Goal: Contribute content: Contribute content

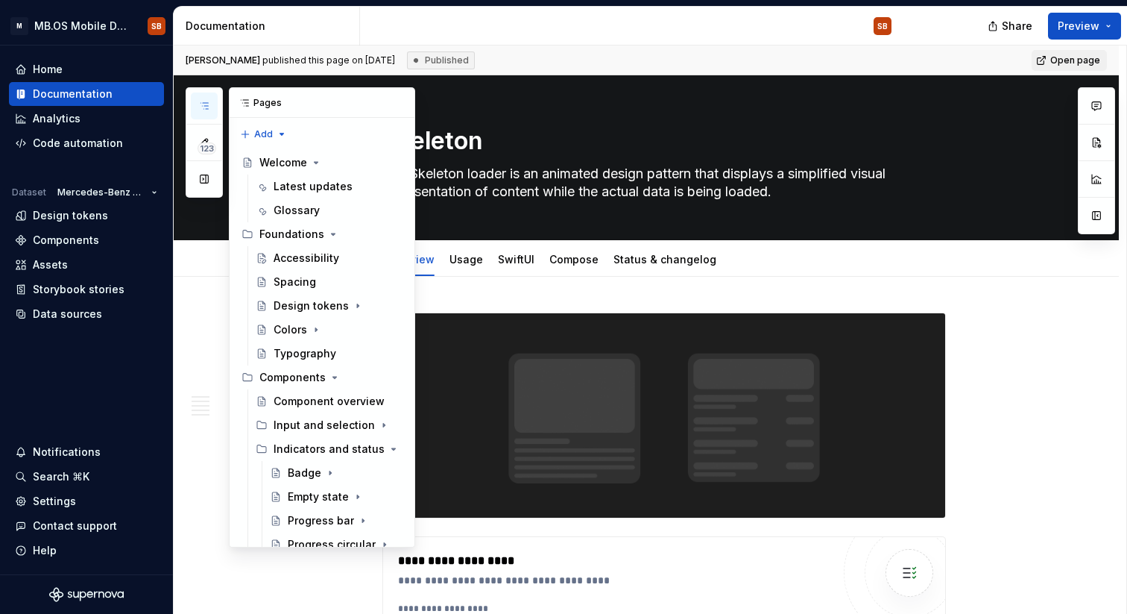
click at [210, 97] on button "button" at bounding box center [204, 105] width 27 height 27
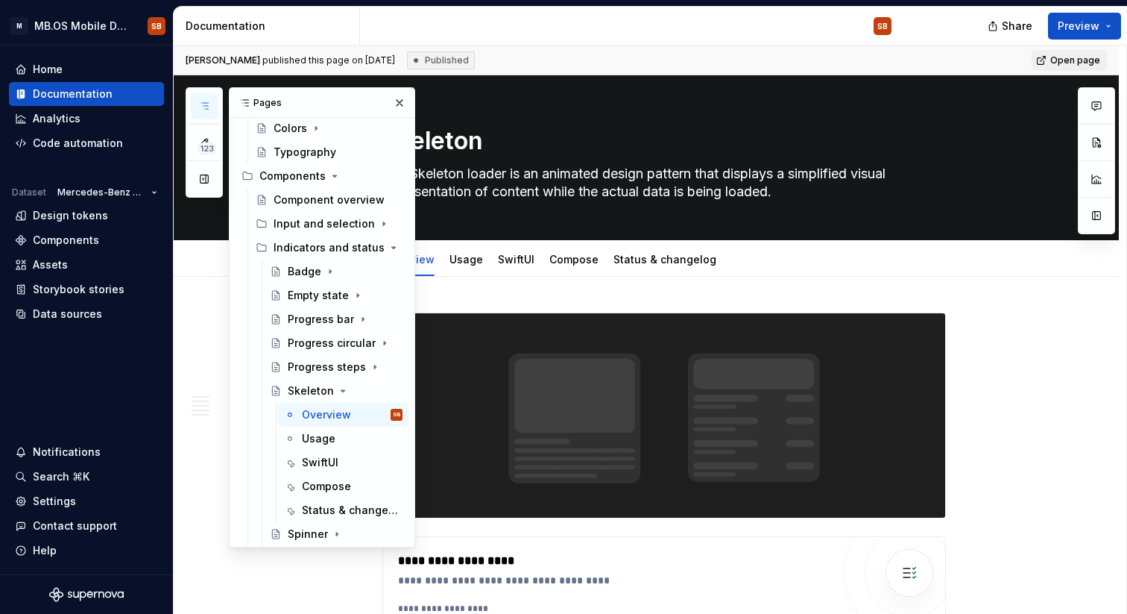
scroll to position [232, 0]
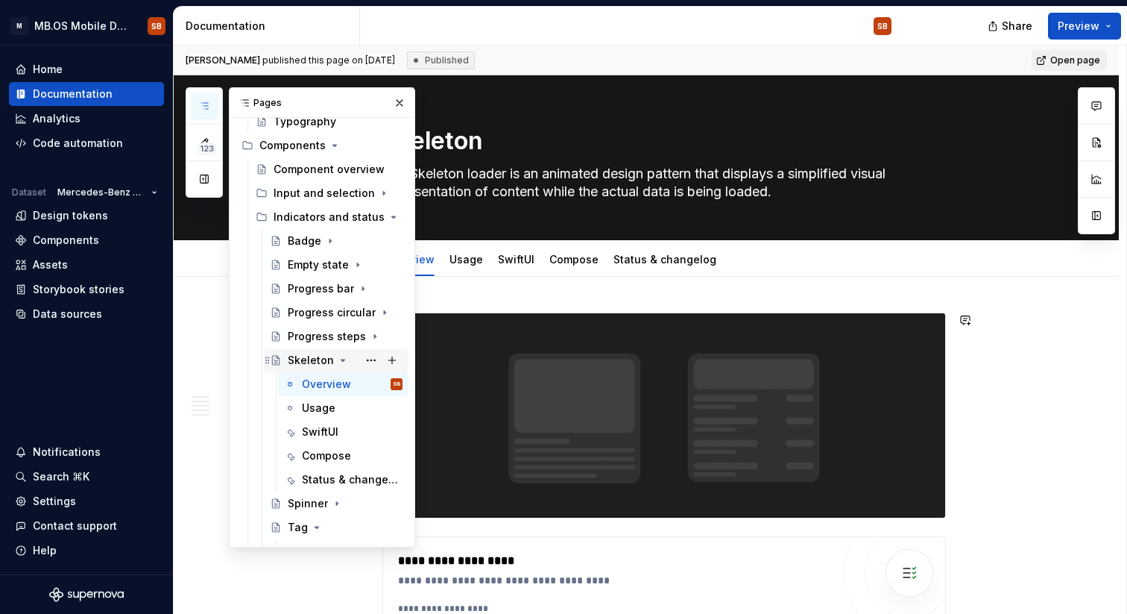
click at [341, 360] on icon "Page tree" at bounding box center [343, 360] width 12 height 12
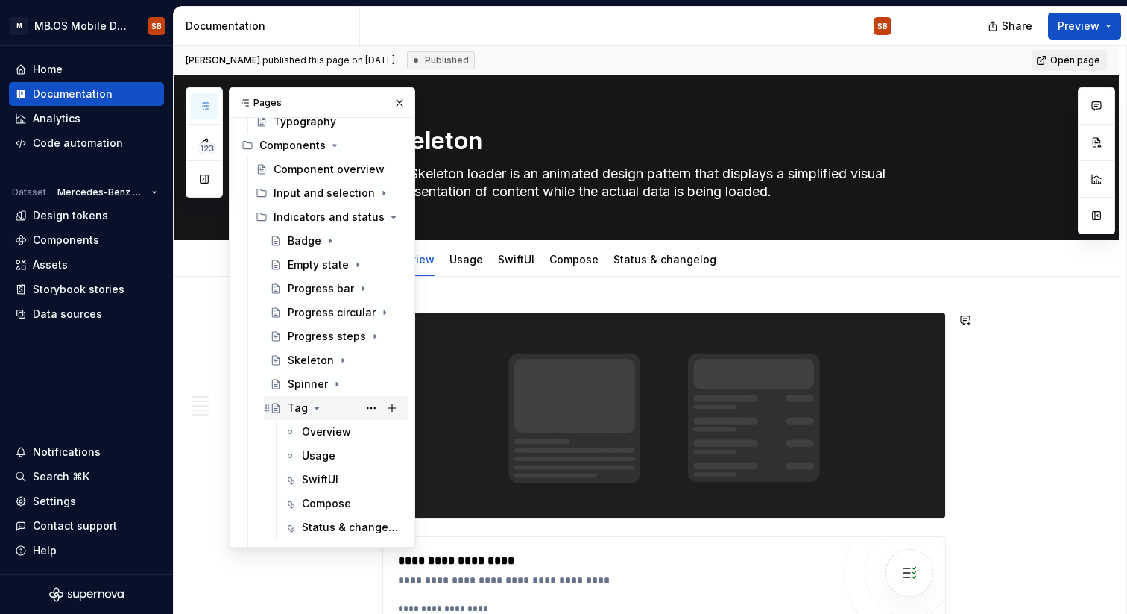
click at [317, 408] on icon "Page tree" at bounding box center [317, 408] width 12 height 12
click at [293, 406] on div "Tag" at bounding box center [298, 407] width 20 height 15
click at [352, 438] on div "Overview" at bounding box center [352, 431] width 101 height 21
click at [305, 409] on div "Tag" at bounding box center [298, 407] width 20 height 15
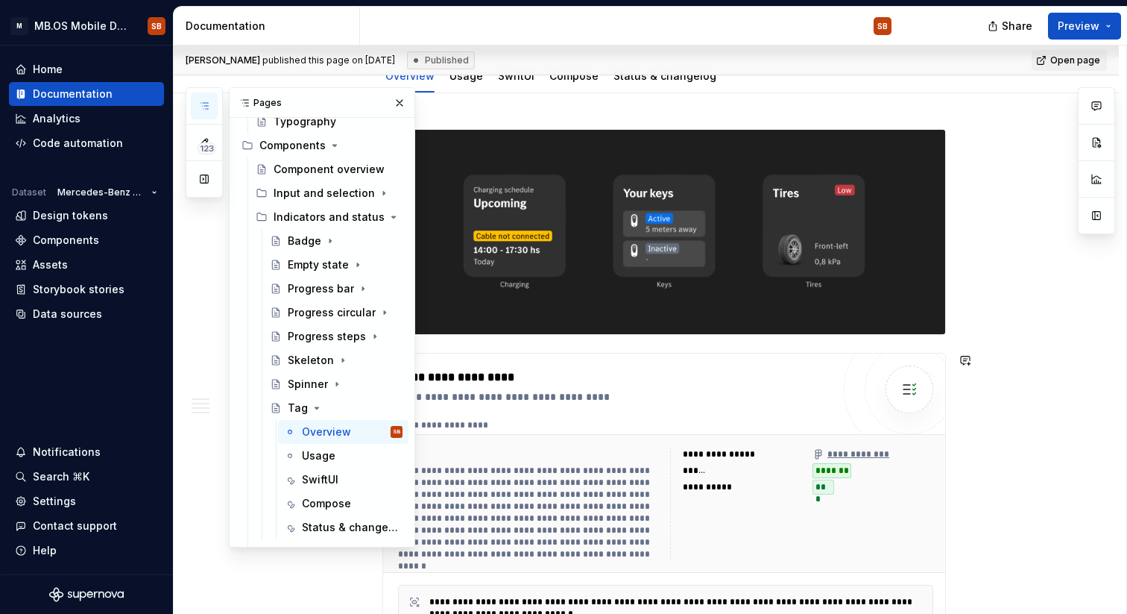
scroll to position [222, 0]
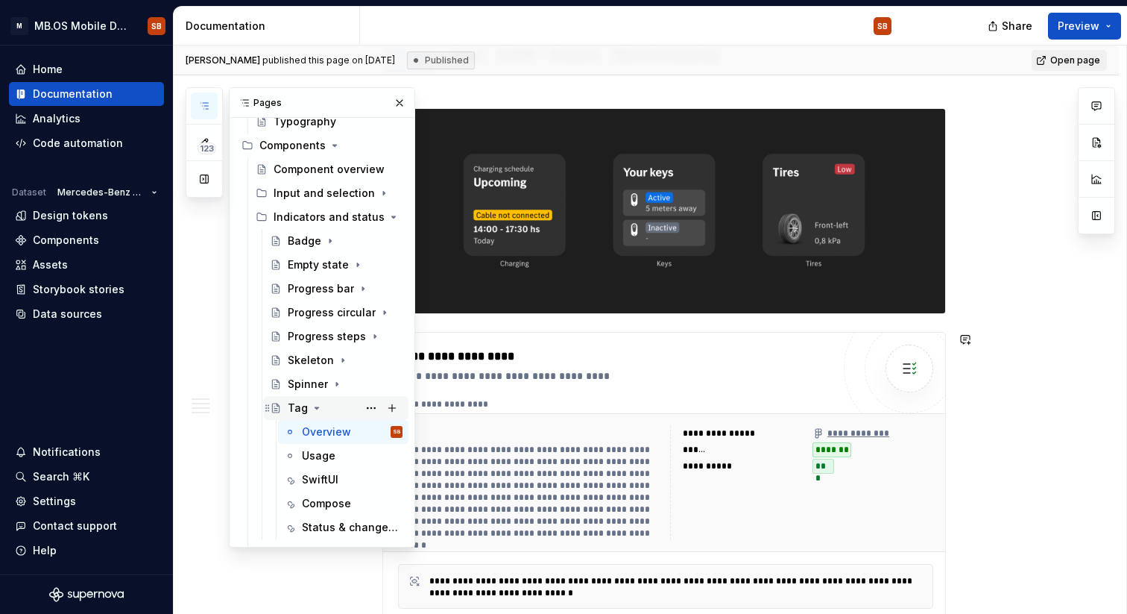
click at [317, 408] on icon "Page tree" at bounding box center [317, 408] width 12 height 12
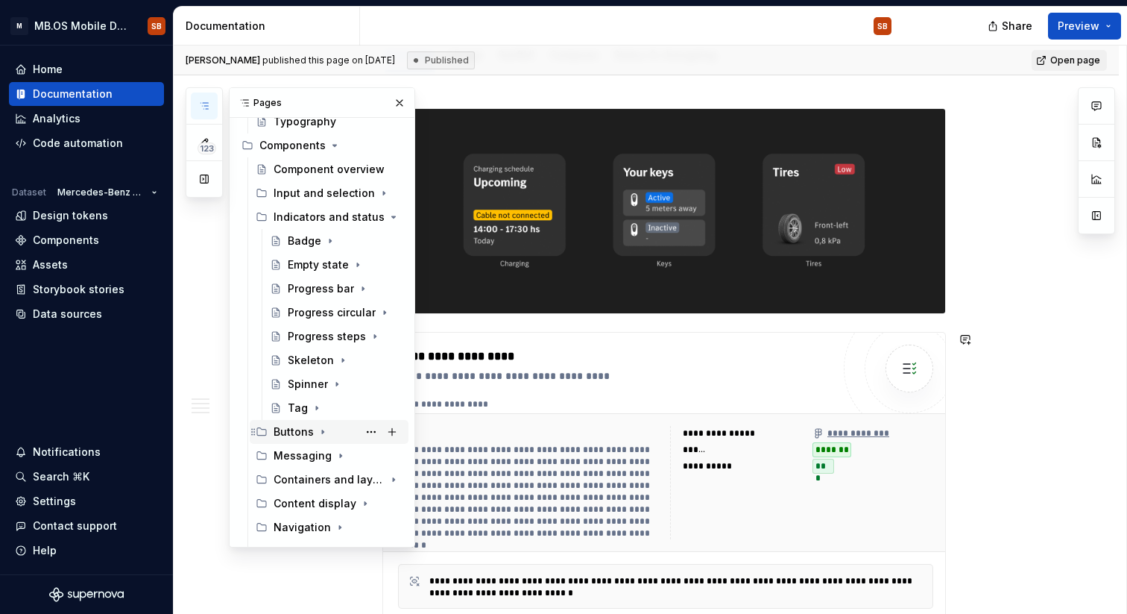
click at [320, 436] on icon "Page tree" at bounding box center [323, 432] width 12 height 12
click at [321, 431] on icon "Page tree" at bounding box center [323, 431] width 4 height 1
click at [317, 166] on div "Component overview" at bounding box center [316, 169] width 84 height 15
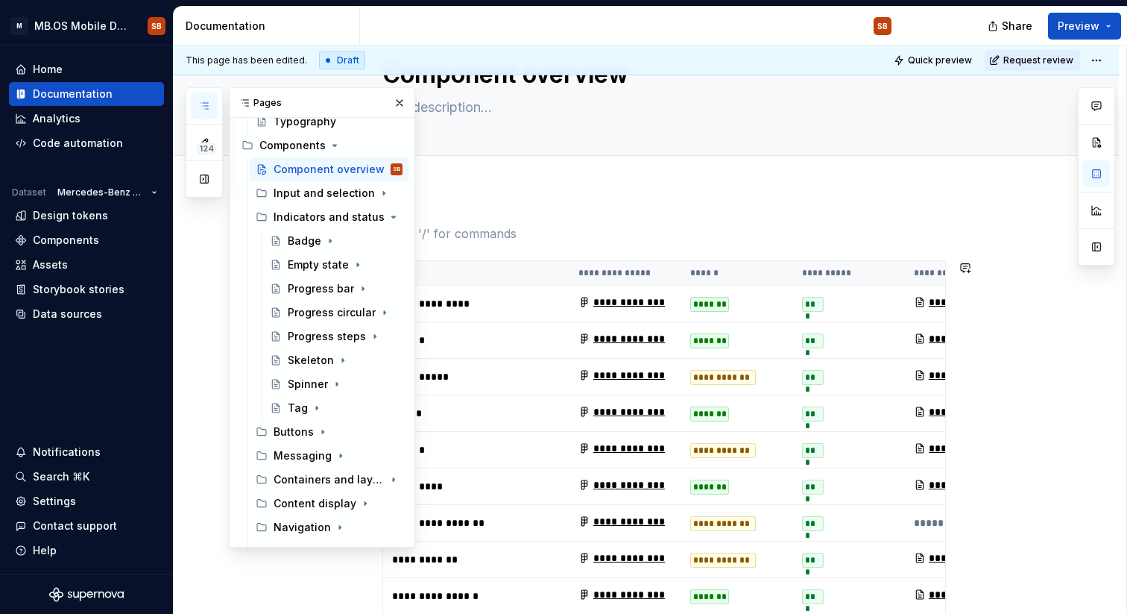
scroll to position [77, 0]
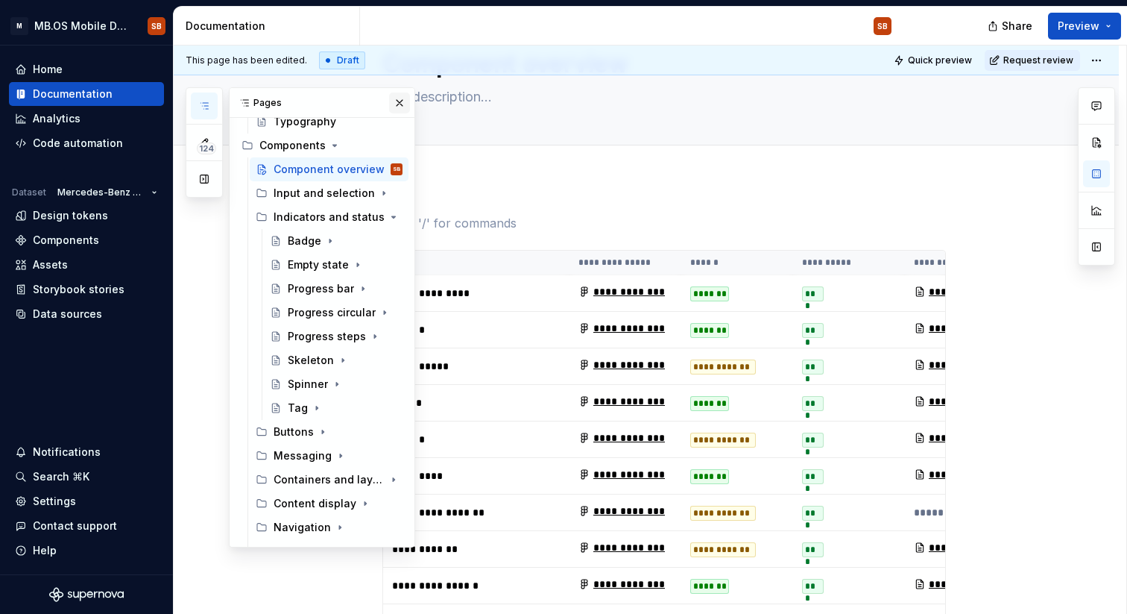
click at [395, 104] on button "button" at bounding box center [399, 102] width 21 height 21
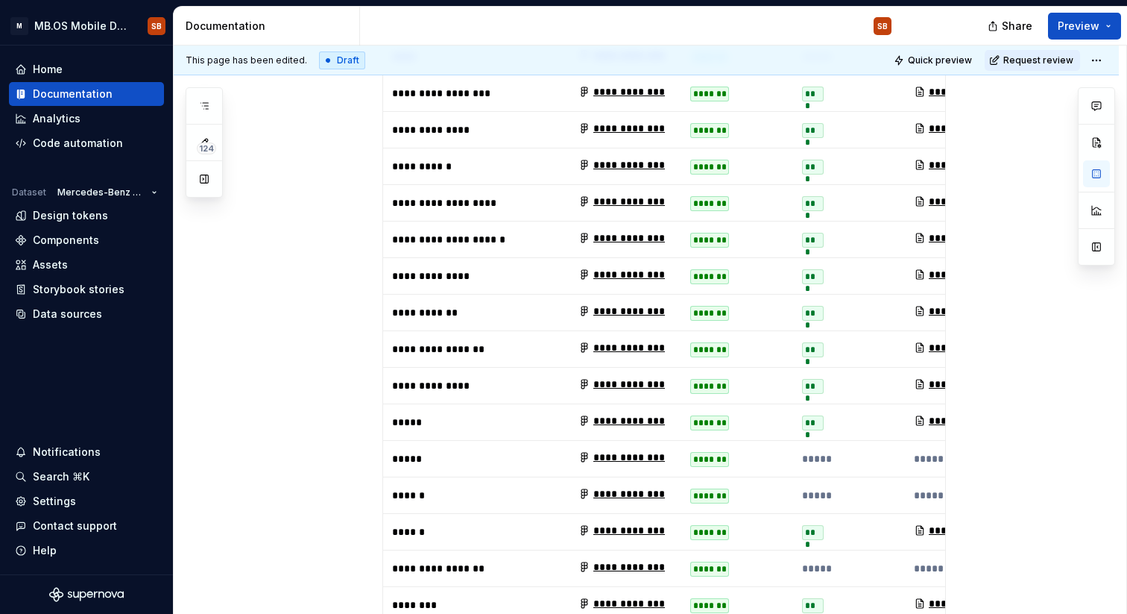
scroll to position [1279, 0]
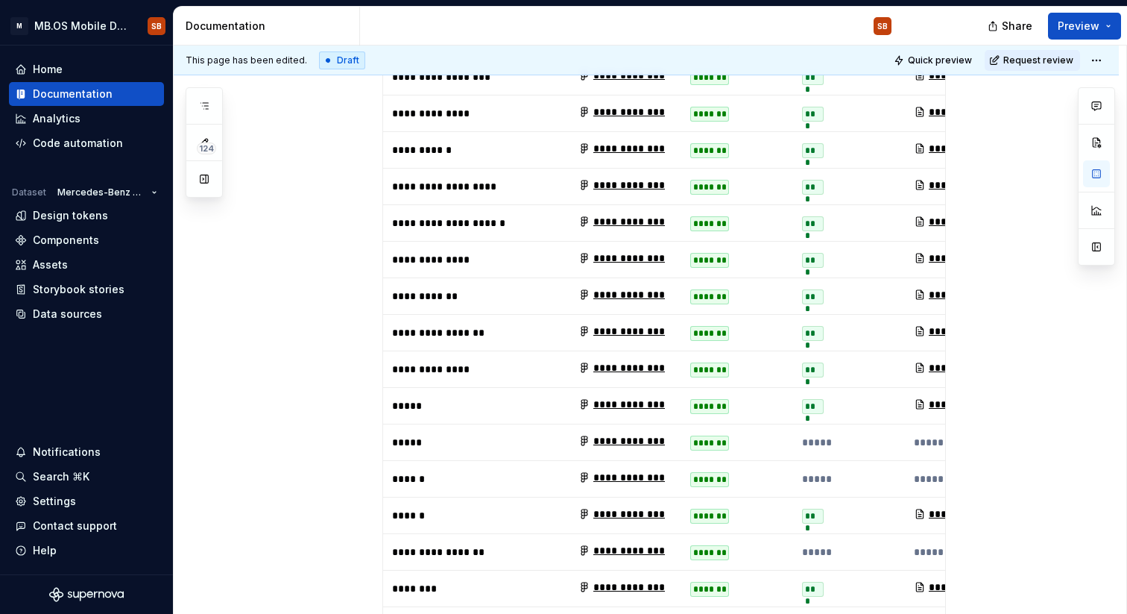
click at [444, 544] on p "**********" at bounding box center [476, 551] width 168 height 15
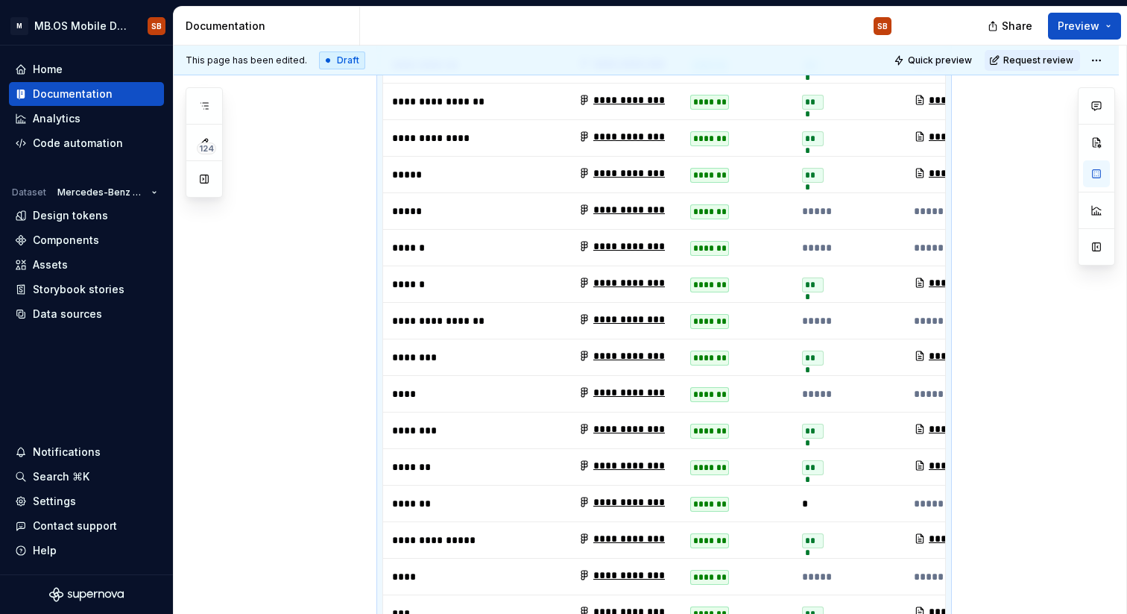
scroll to position [1506, 0]
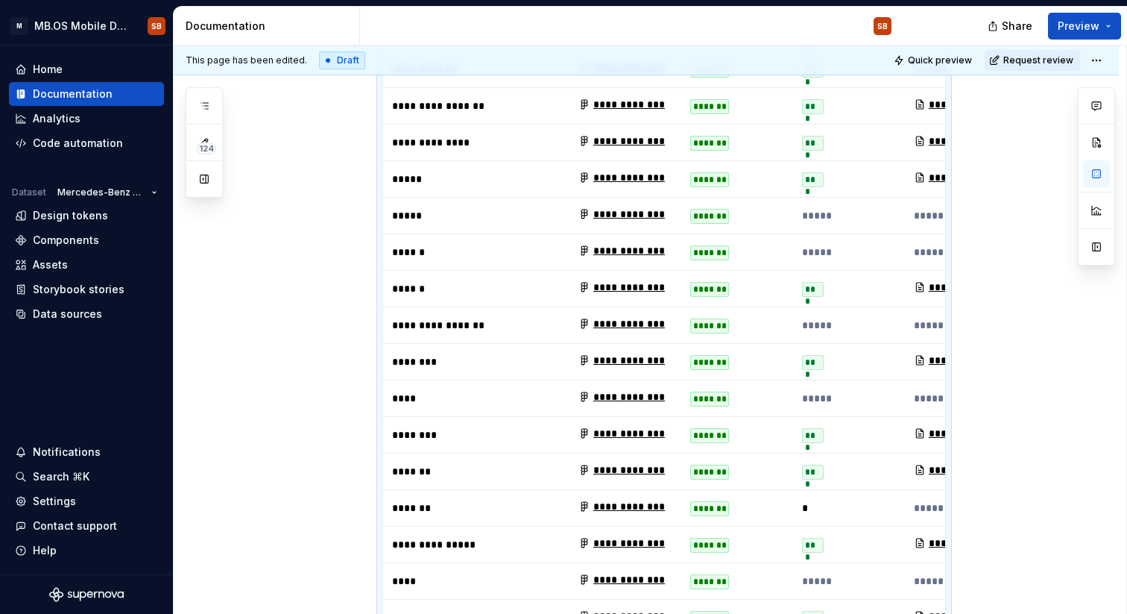
click at [491, 245] on p "******" at bounding box center [476, 252] width 168 height 15
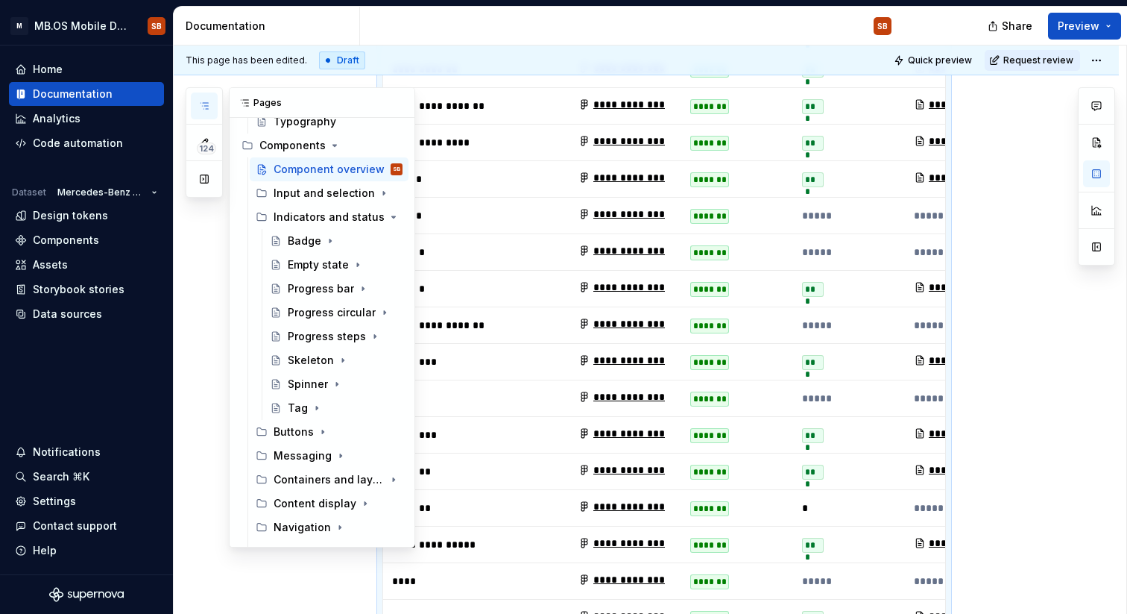
click at [202, 111] on icon "button" at bounding box center [204, 106] width 12 height 12
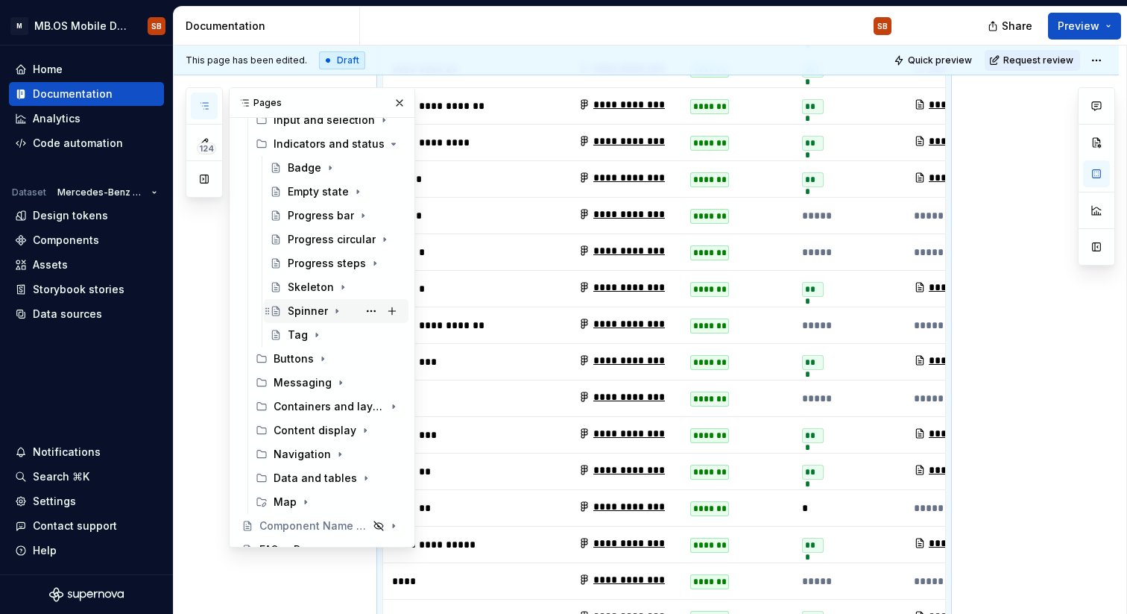
scroll to position [322, 0]
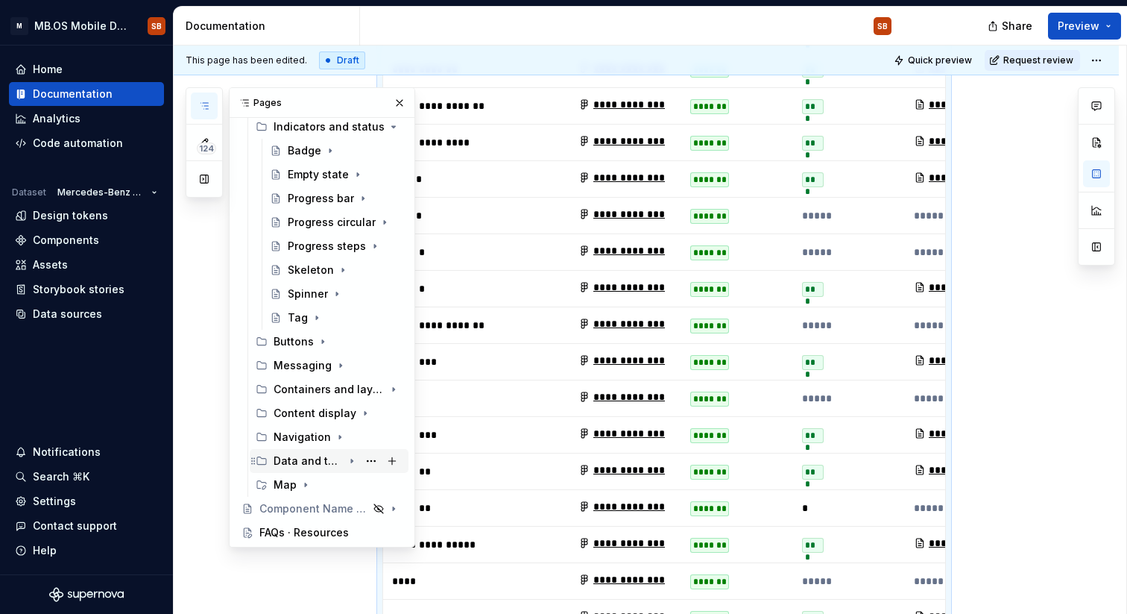
click at [353, 463] on icon "Page tree" at bounding box center [352, 461] width 12 height 12
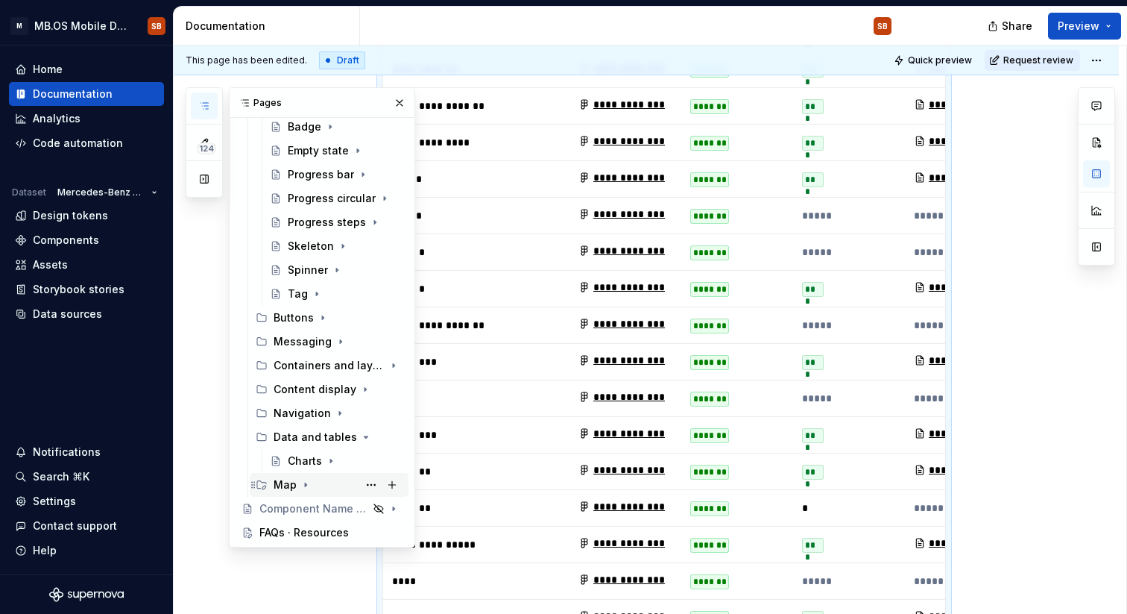
click at [304, 486] on icon "Page tree" at bounding box center [306, 485] width 12 height 12
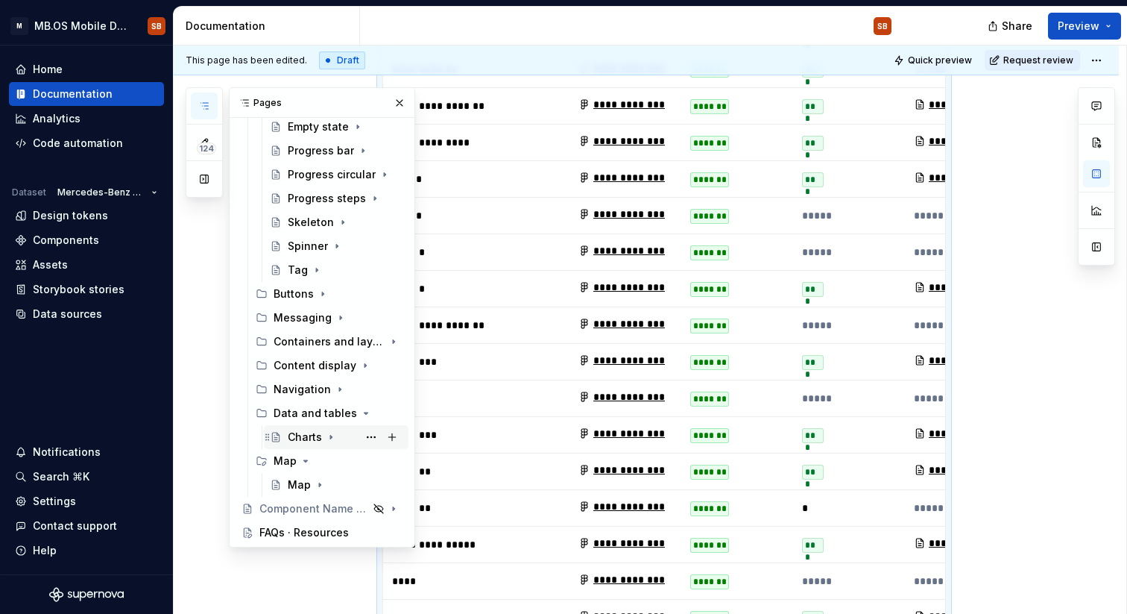
click at [299, 436] on div "Charts" at bounding box center [305, 436] width 34 height 15
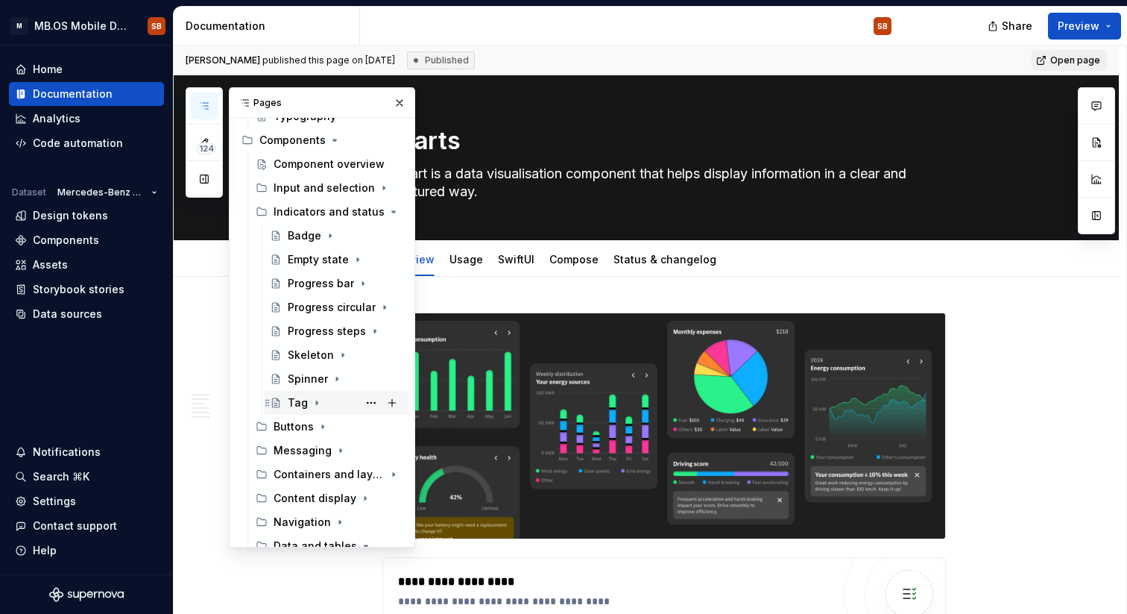
scroll to position [225, 0]
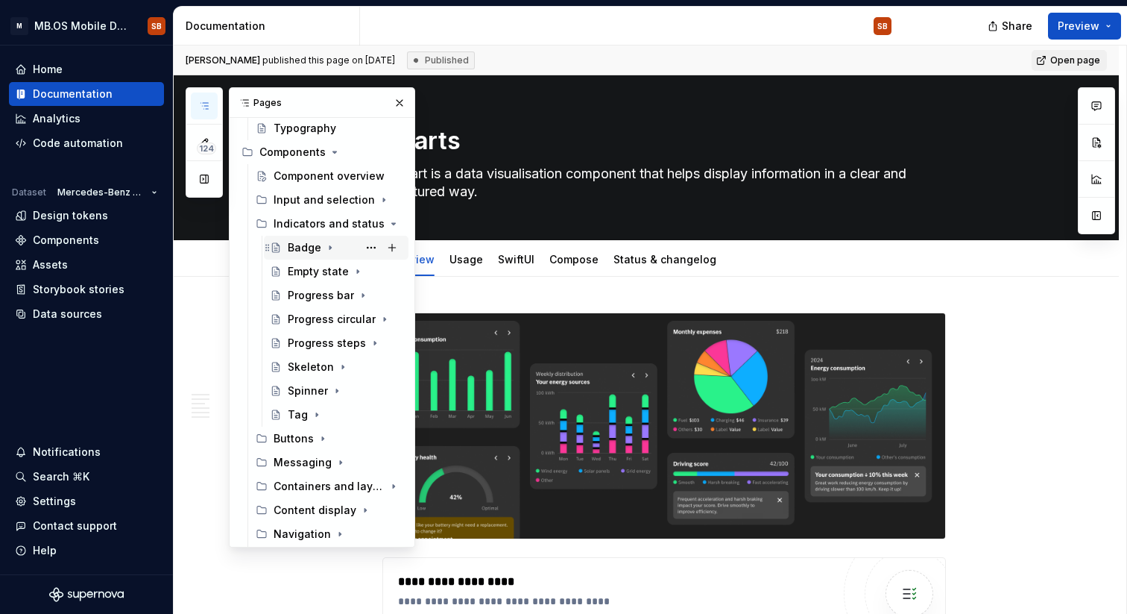
click at [341, 248] on div "Badge" at bounding box center [345, 247] width 115 height 21
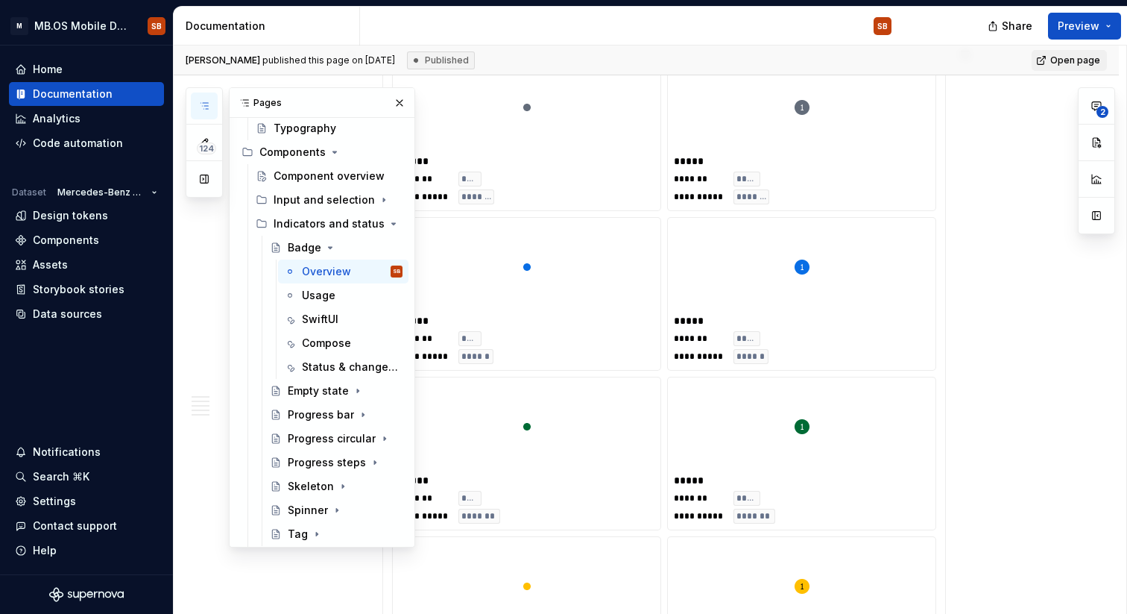
scroll to position [933, 0]
click at [315, 248] on div "Badge" at bounding box center [305, 247] width 34 height 15
click at [330, 248] on icon "Page tree" at bounding box center [330, 248] width 12 height 12
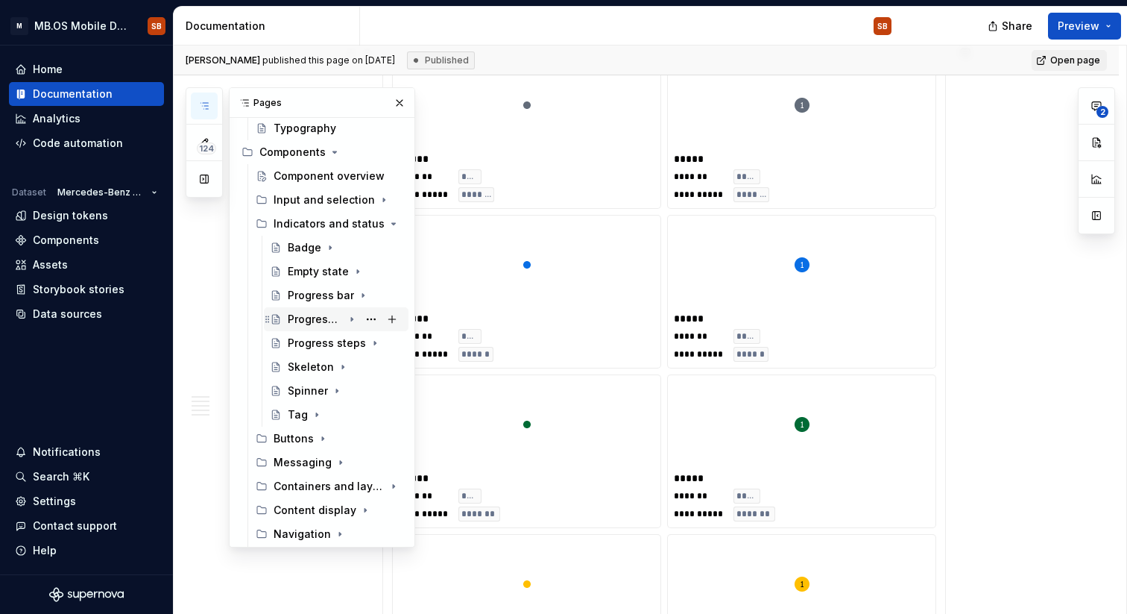
click at [317, 324] on div "Progress circular" at bounding box center [315, 319] width 55 height 15
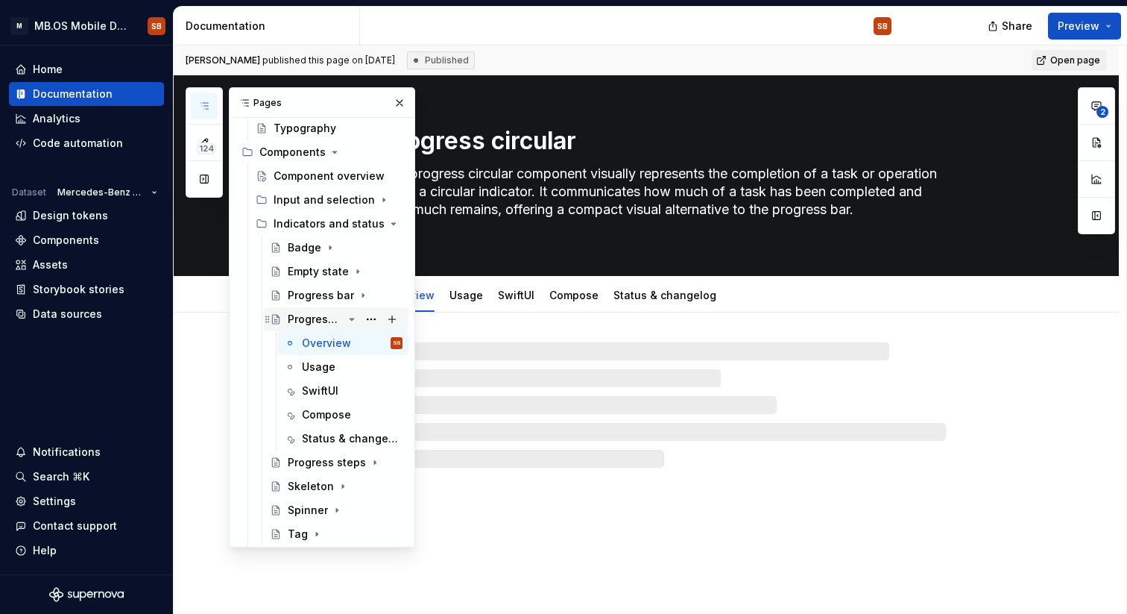
click at [317, 324] on div "Progress circular" at bounding box center [315, 319] width 55 height 15
click at [353, 315] on icon "Page tree" at bounding box center [352, 319] width 12 height 12
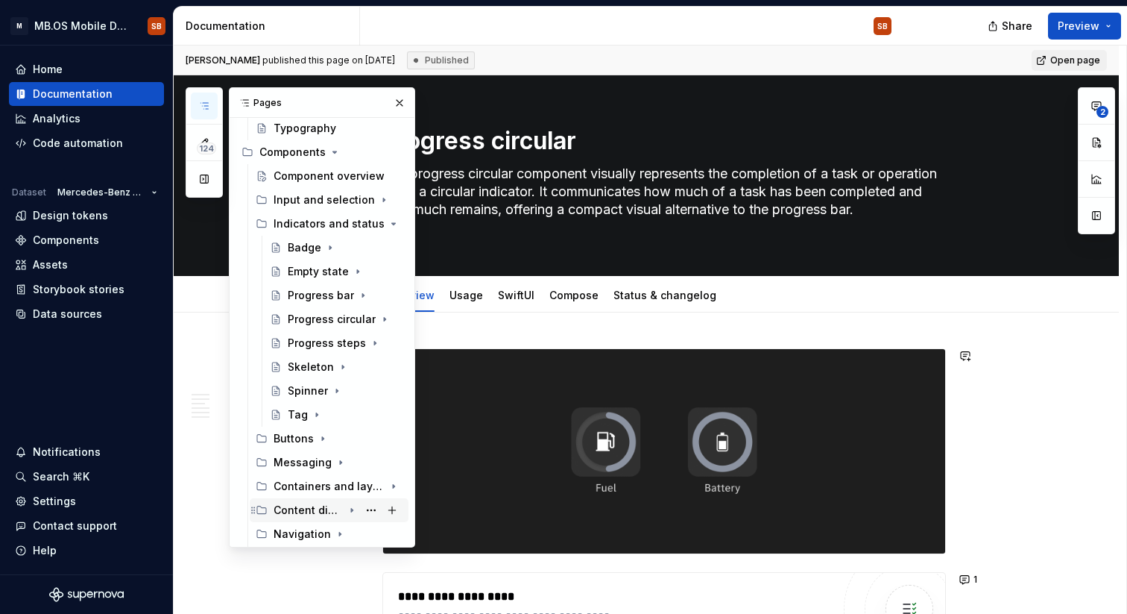
click at [310, 510] on div "Content display" at bounding box center [308, 510] width 69 height 15
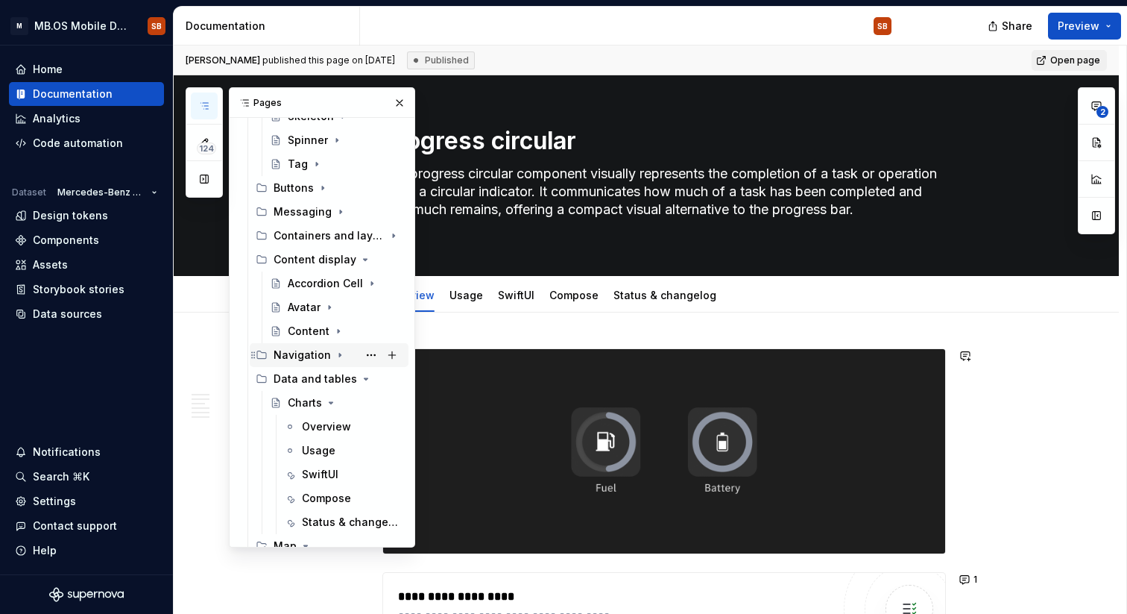
scroll to position [479, 0]
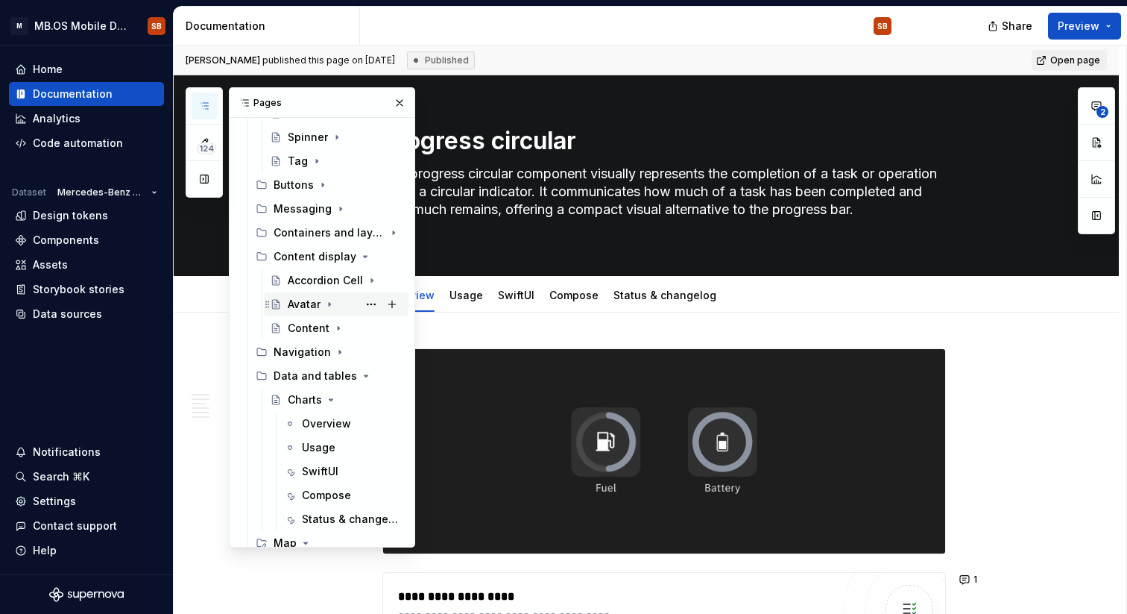
click at [312, 311] on div "Avatar" at bounding box center [304, 304] width 33 height 15
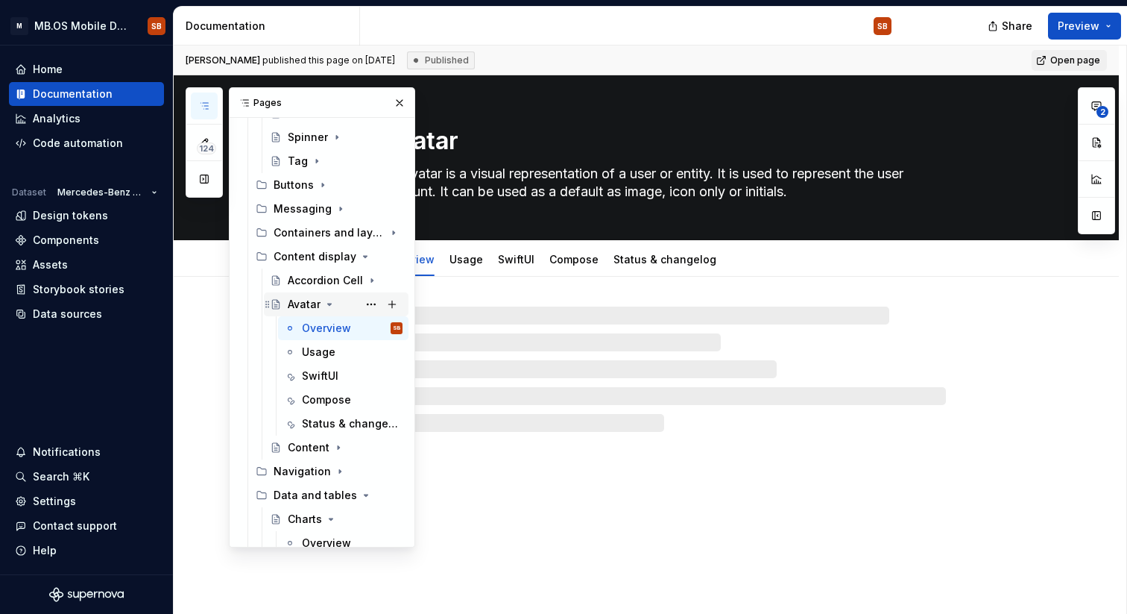
click at [312, 311] on div "Avatar" at bounding box center [304, 304] width 33 height 15
click at [328, 309] on div "Avatar" at bounding box center [345, 304] width 115 height 21
click at [329, 303] on icon "Page tree" at bounding box center [330, 303] width 4 height 1
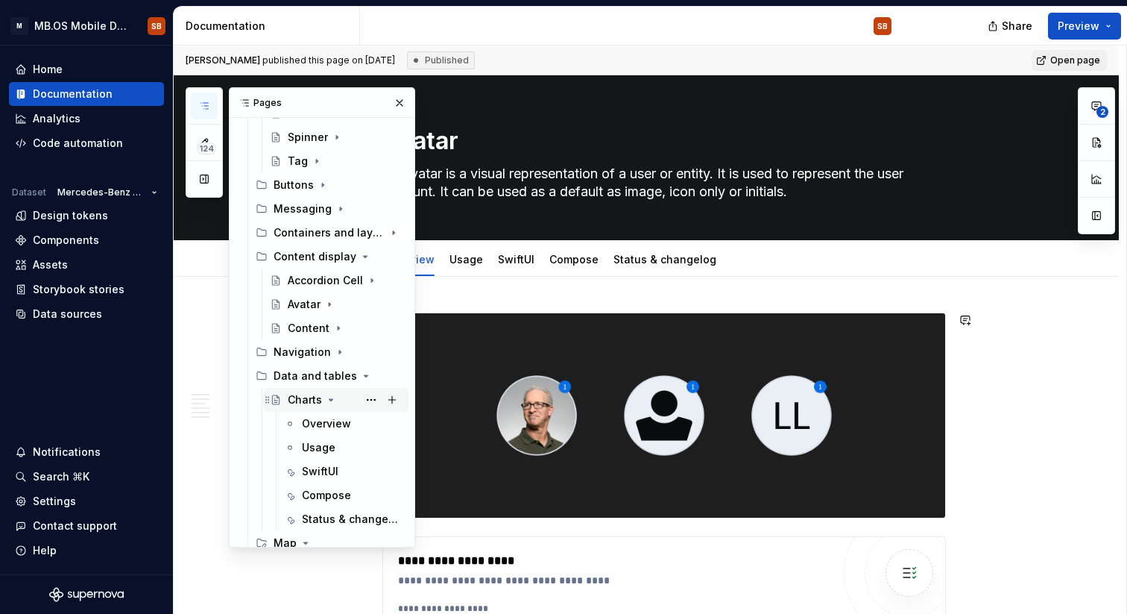
click at [330, 399] on icon "Page tree" at bounding box center [332, 399] width 4 height 1
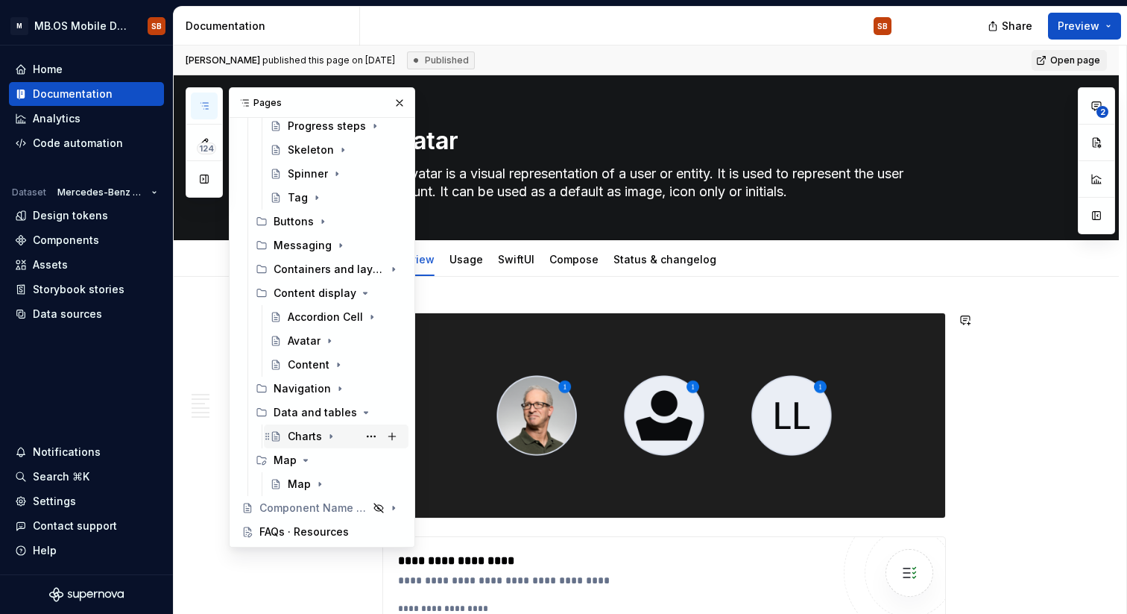
scroll to position [441, 0]
click at [318, 534] on div "FAQs · Resources" at bounding box center [303, 532] width 89 height 15
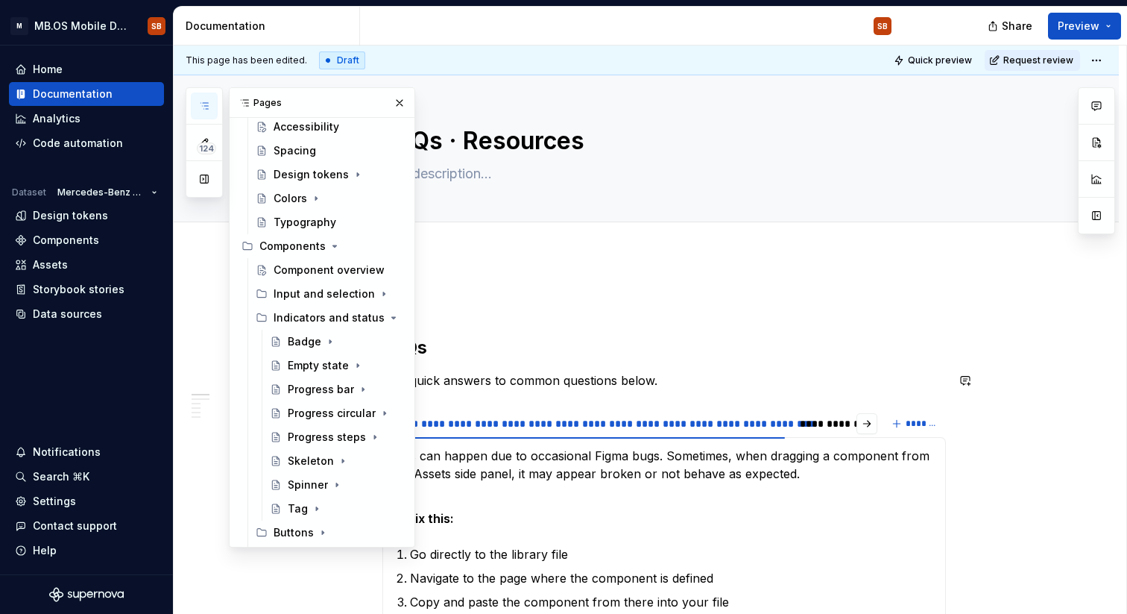
scroll to position [93, 0]
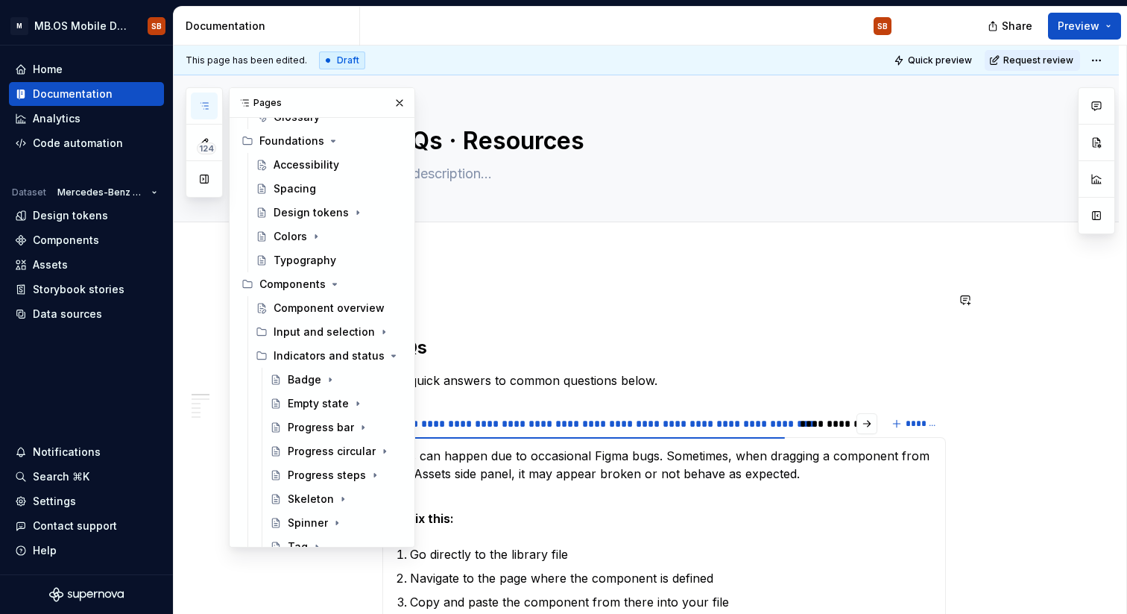
click at [649, 300] on p at bounding box center [664, 300] width 564 height 18
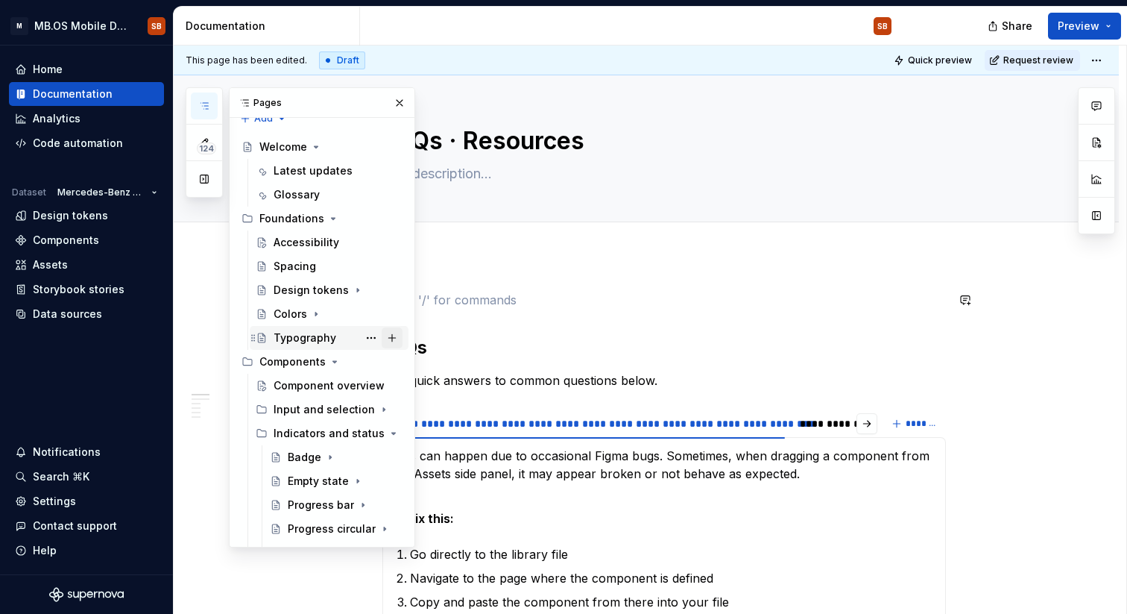
scroll to position [0, 0]
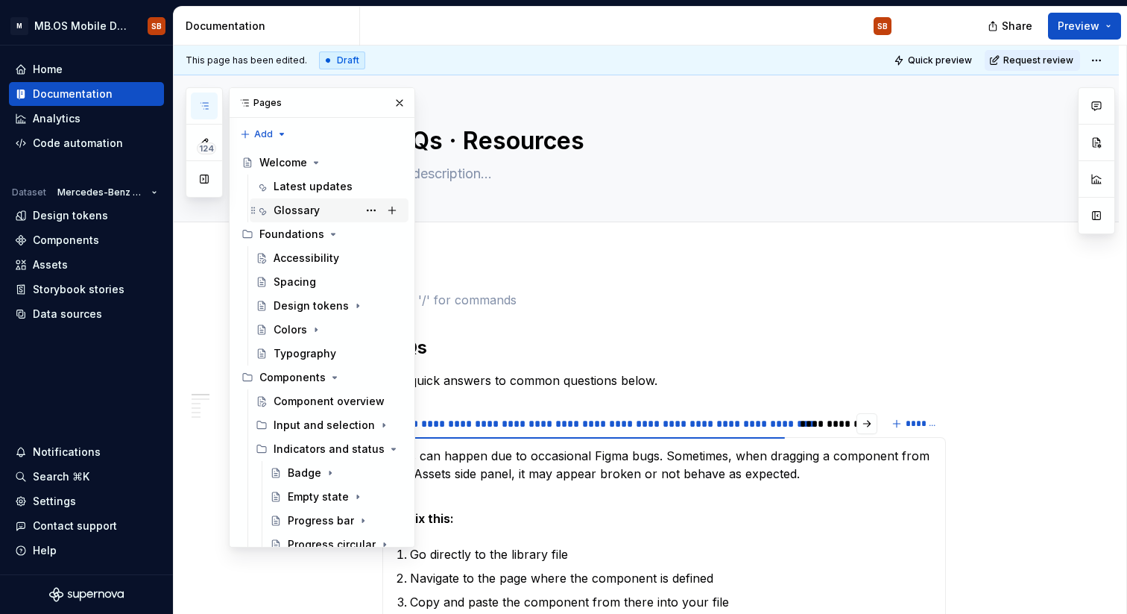
click at [336, 212] on div "Glossary" at bounding box center [338, 210] width 129 height 21
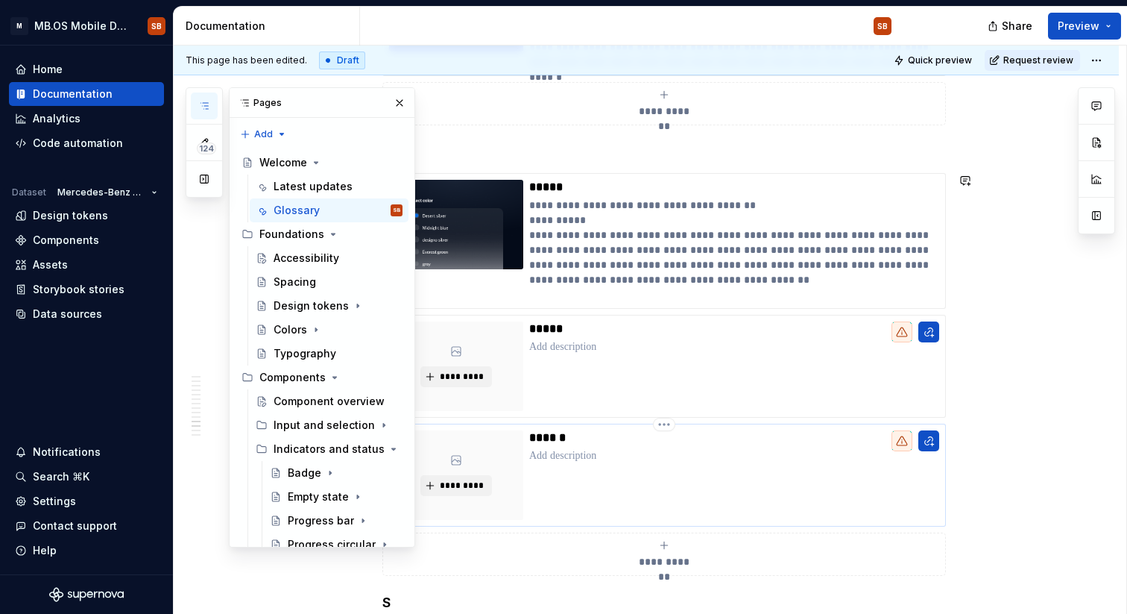
scroll to position [4813, 0]
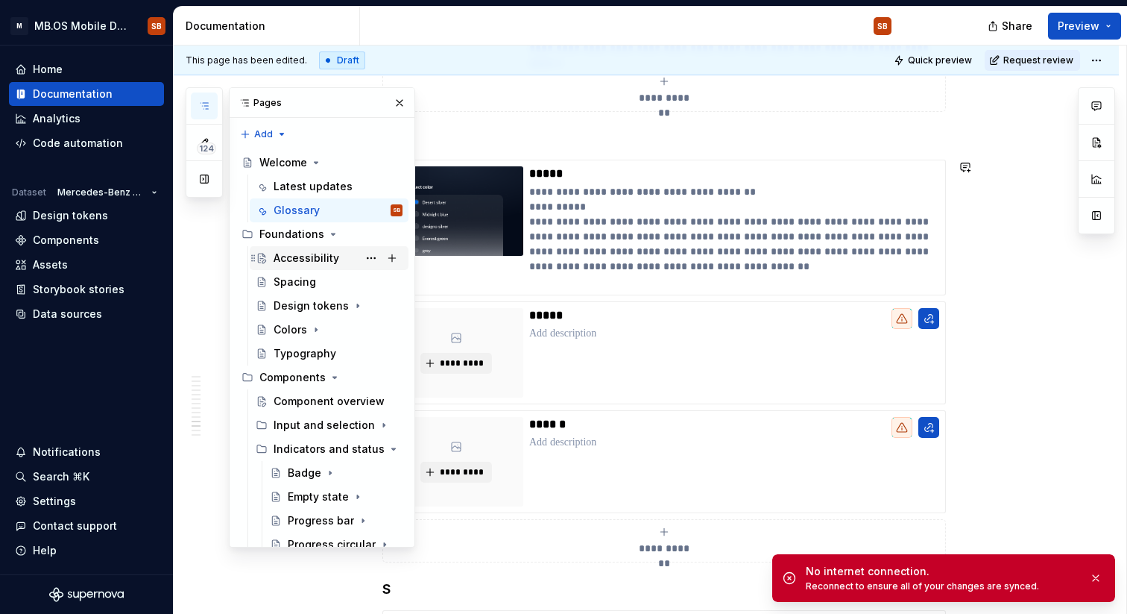
click at [307, 255] on div "Accessibility" at bounding box center [307, 258] width 66 height 15
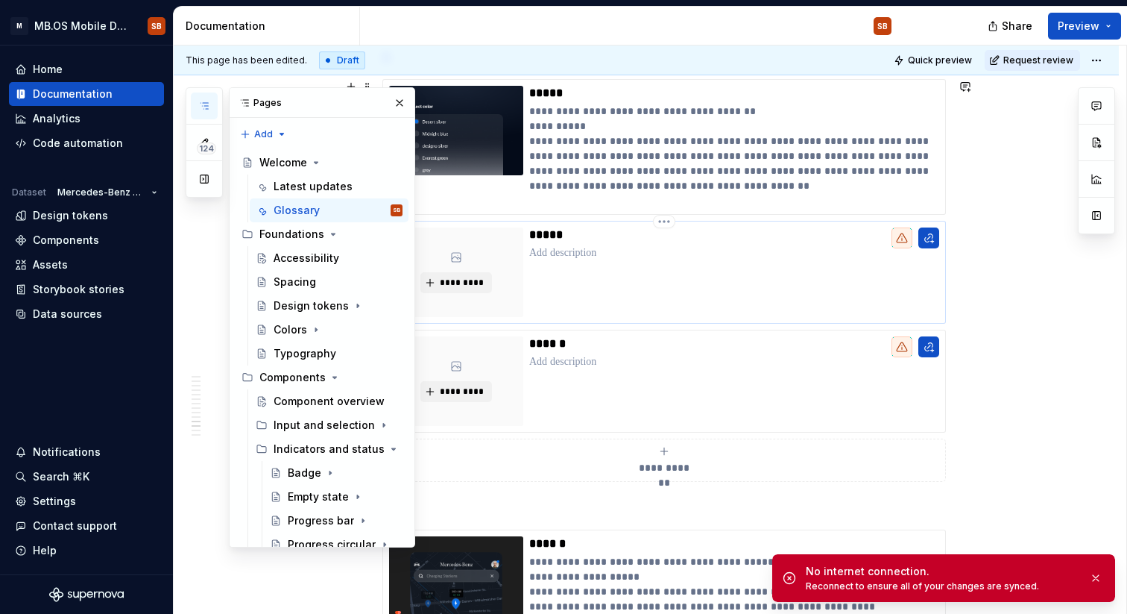
scroll to position [4895, 0]
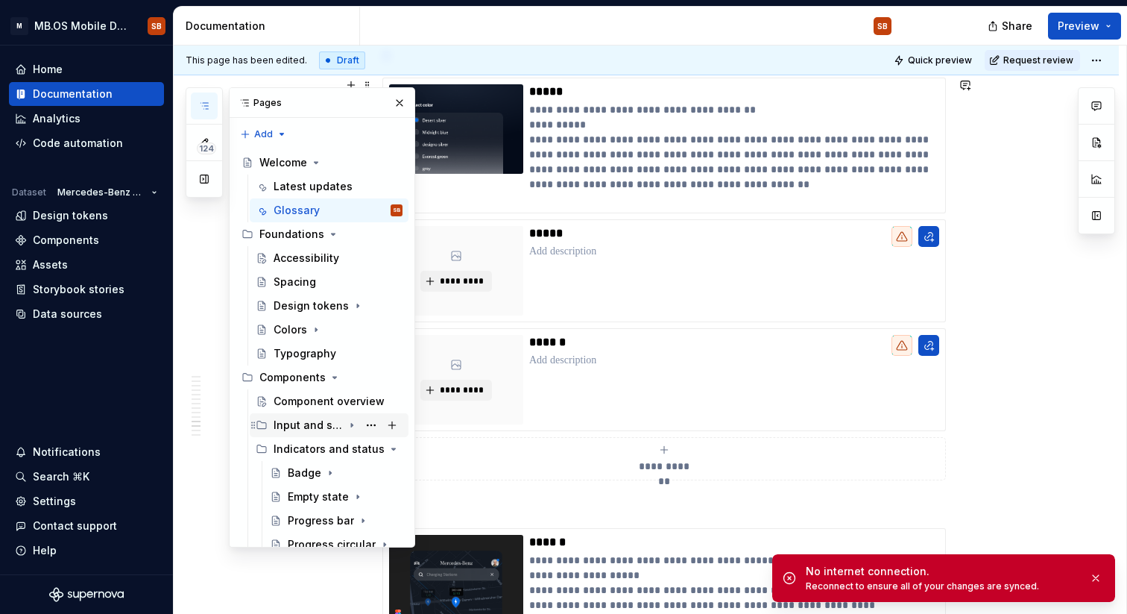
click at [312, 422] on div "Input and selection" at bounding box center [308, 425] width 69 height 15
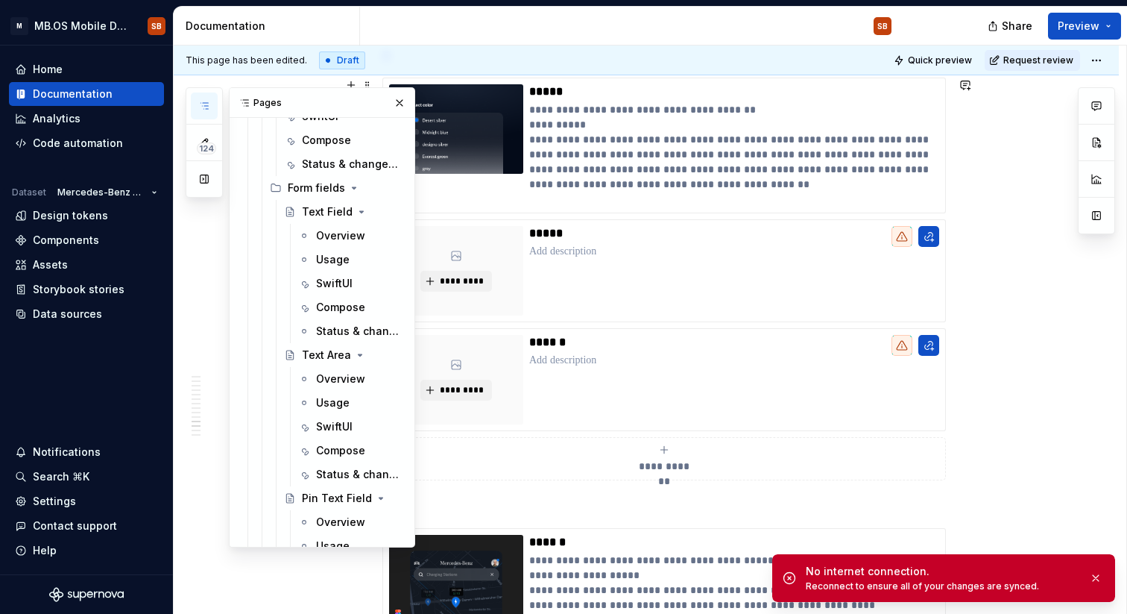
scroll to position [849, 0]
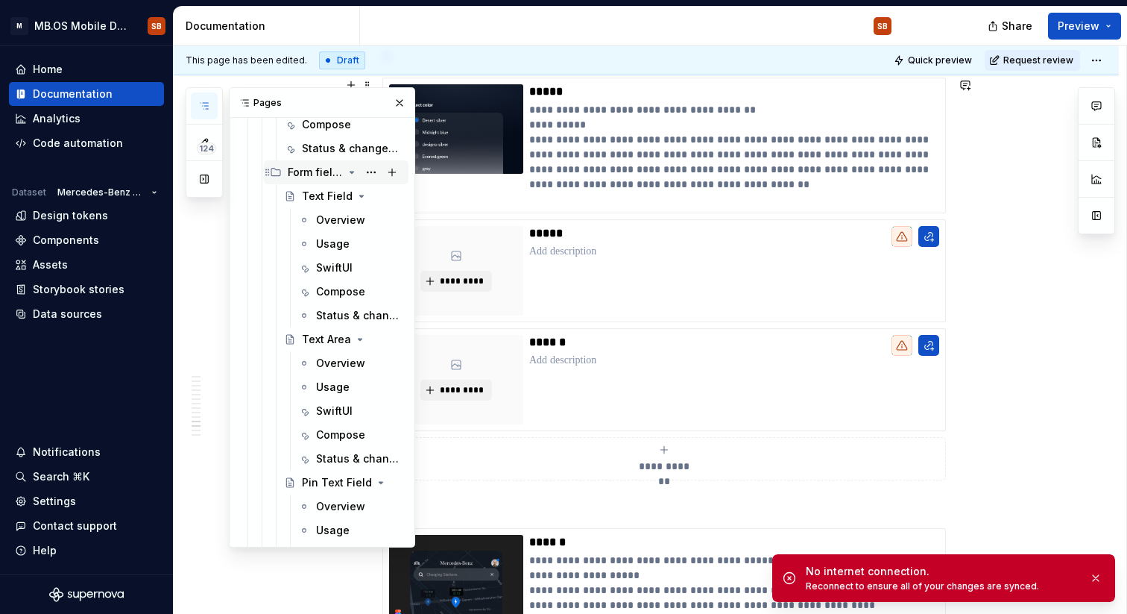
click at [349, 168] on icon "Page tree" at bounding box center [352, 172] width 12 height 12
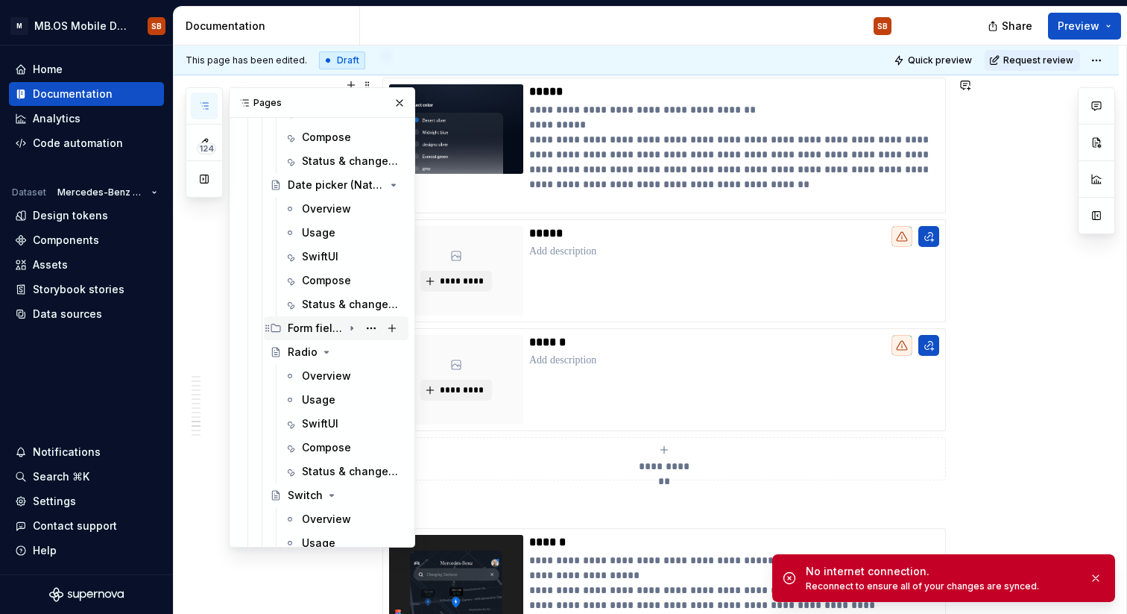
scroll to position [689, 0]
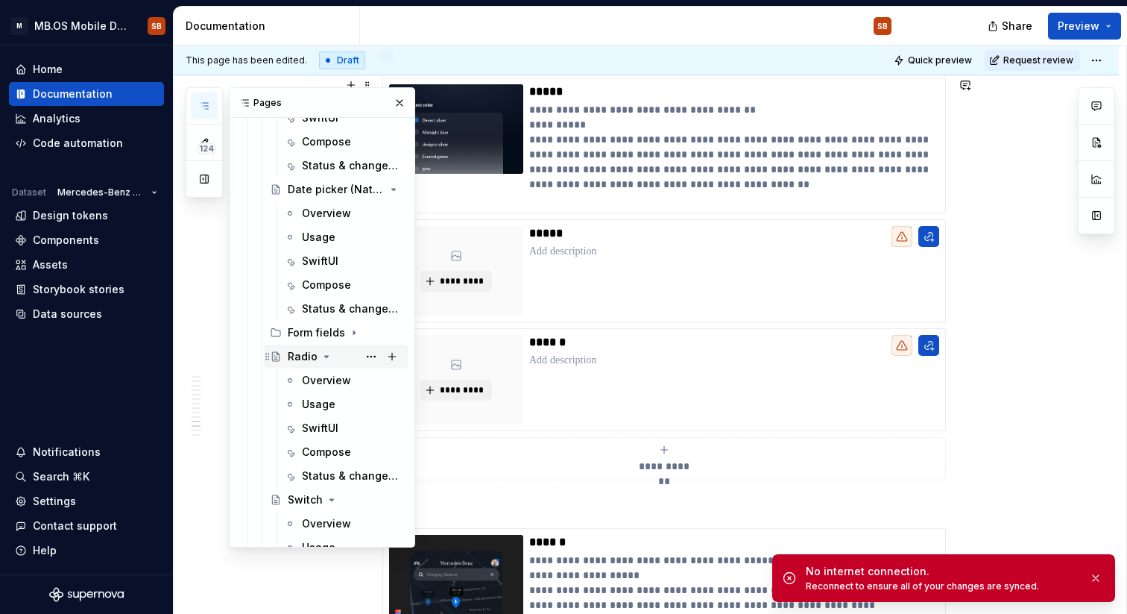
click at [326, 359] on icon "Page tree" at bounding box center [327, 356] width 12 height 12
click at [328, 381] on icon "Page tree" at bounding box center [332, 380] width 12 height 12
click at [351, 191] on icon "Page tree" at bounding box center [352, 189] width 12 height 12
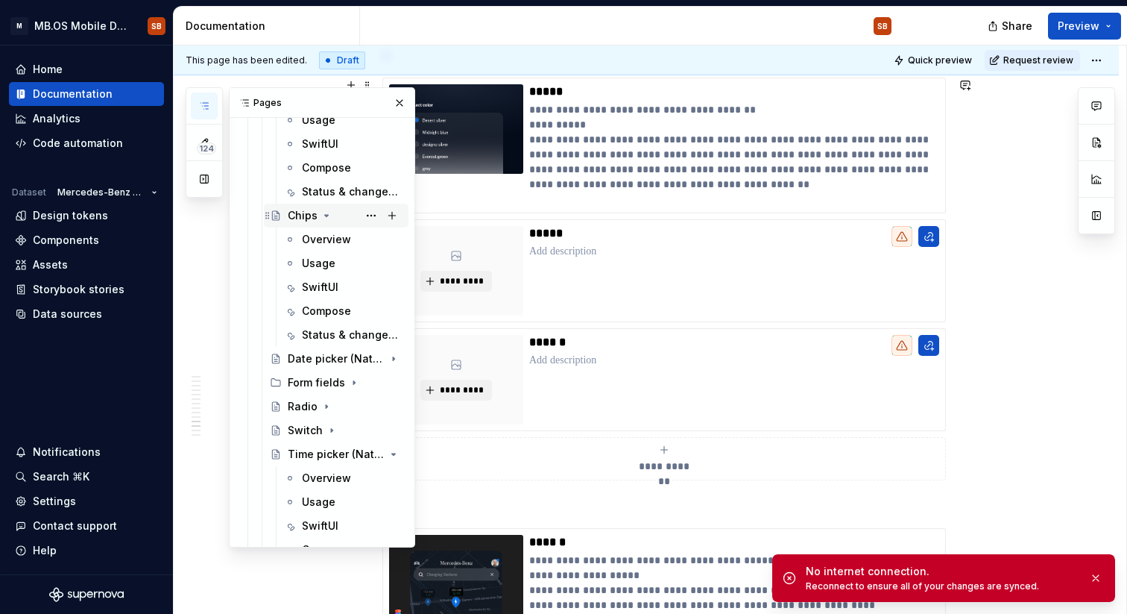
scroll to position [516, 0]
click at [328, 220] on icon "Page tree" at bounding box center [327, 219] width 12 height 12
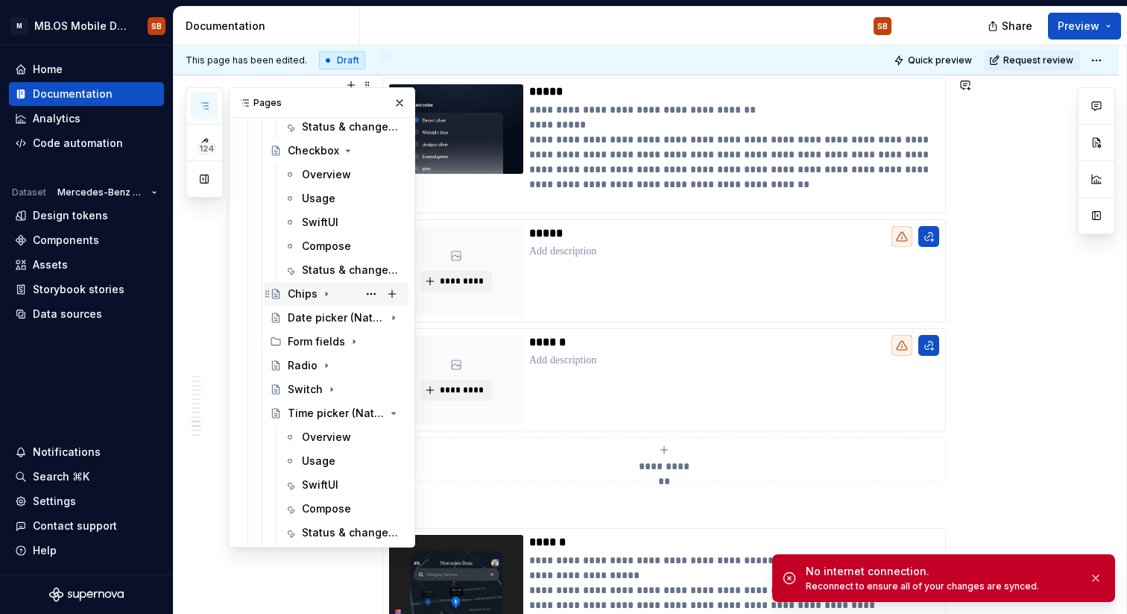
scroll to position [402, 0]
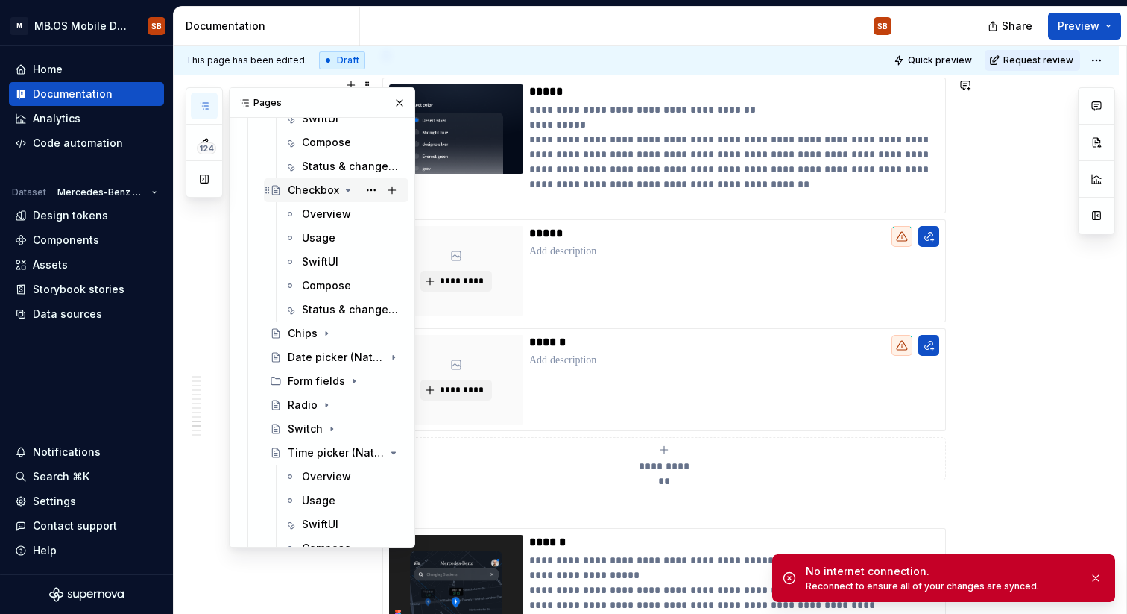
click at [344, 186] on icon "Page tree" at bounding box center [348, 190] width 12 height 12
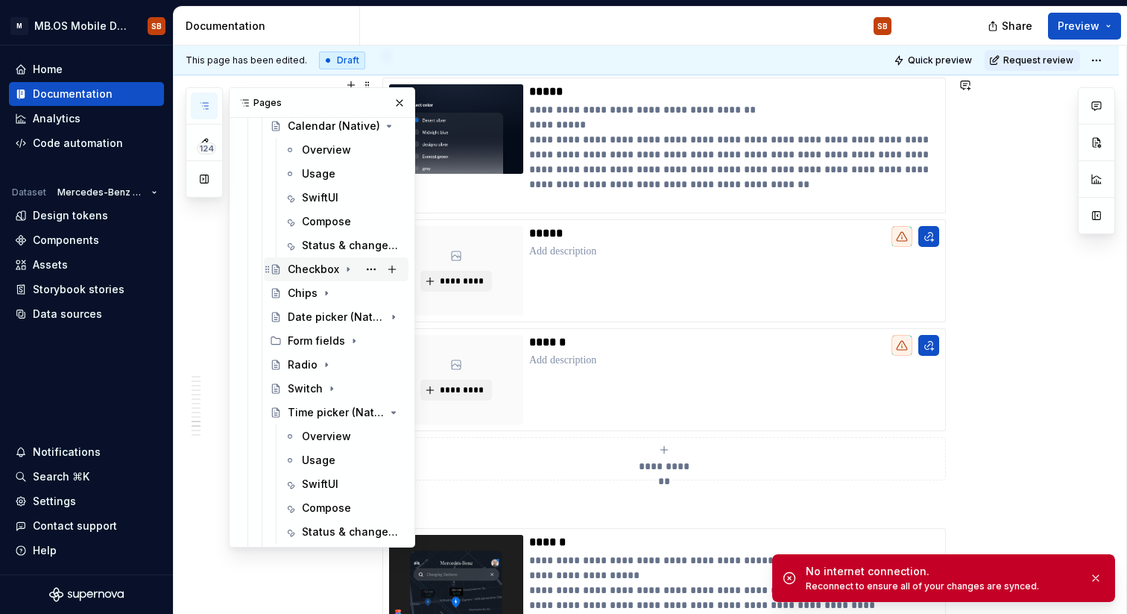
scroll to position [298, 0]
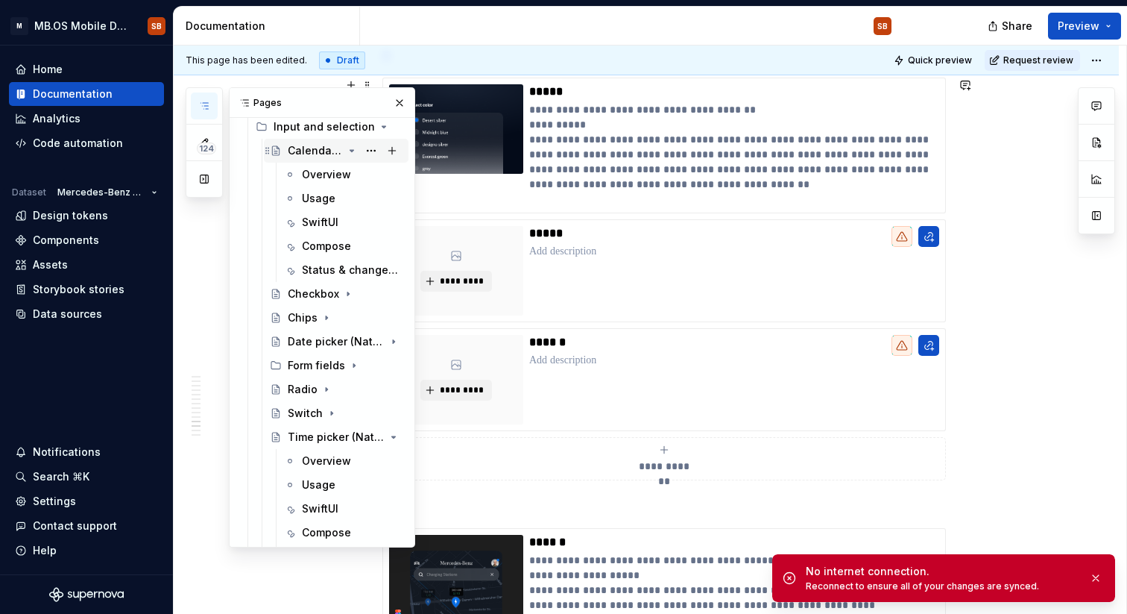
click at [353, 154] on icon "Page tree" at bounding box center [352, 151] width 12 height 12
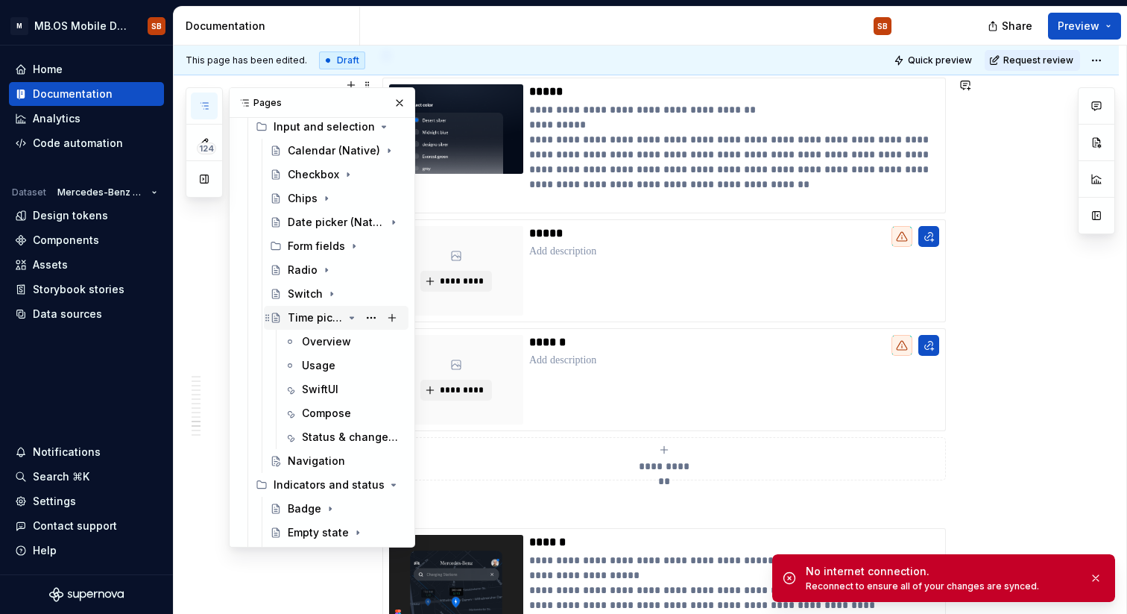
click at [350, 318] on icon "Page tree" at bounding box center [352, 318] width 12 height 12
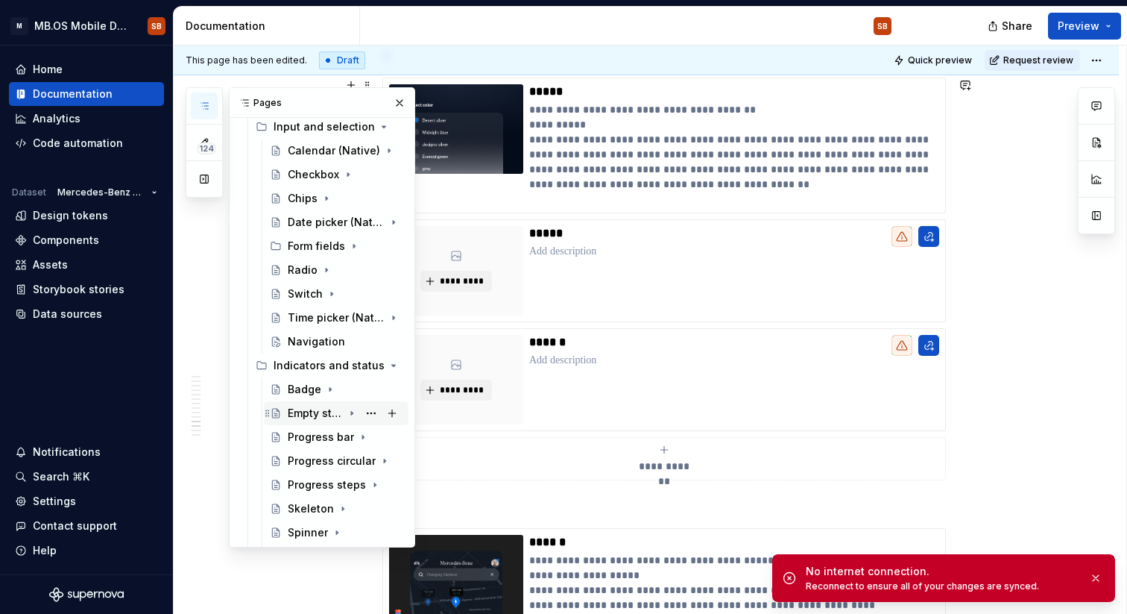
type textarea "*"
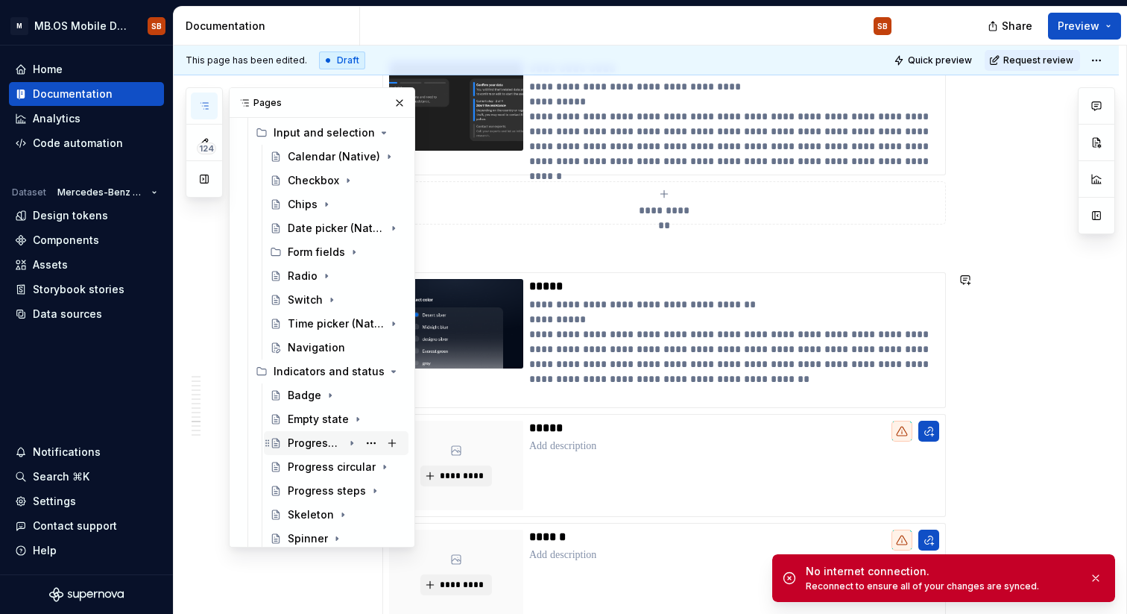
scroll to position [283, 0]
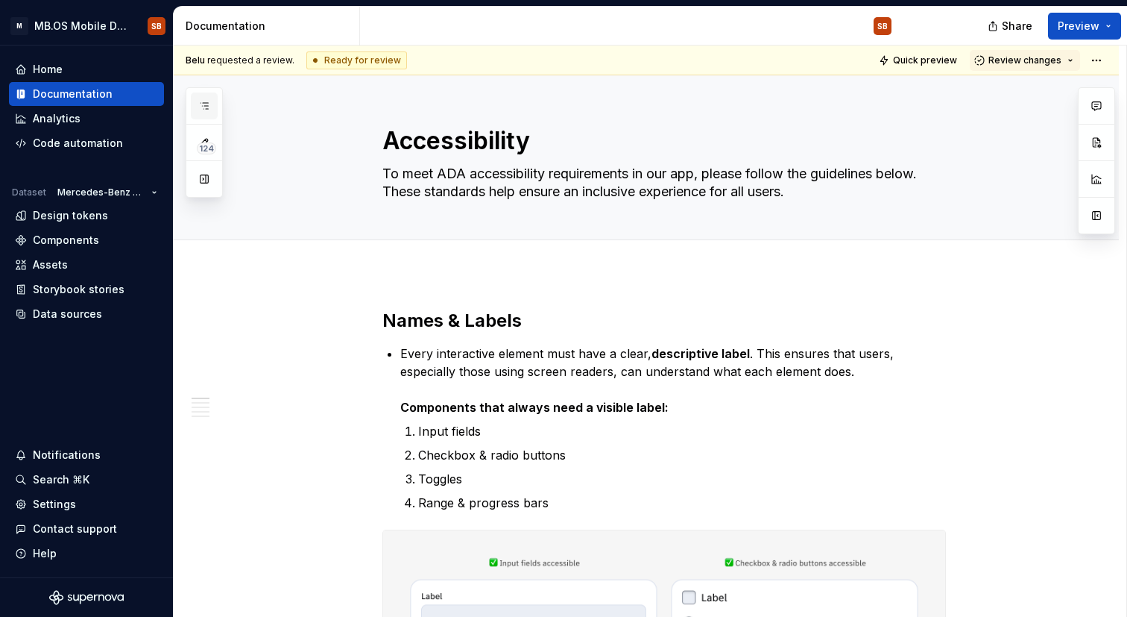
click at [207, 103] on icon "button" at bounding box center [204, 106] width 12 height 12
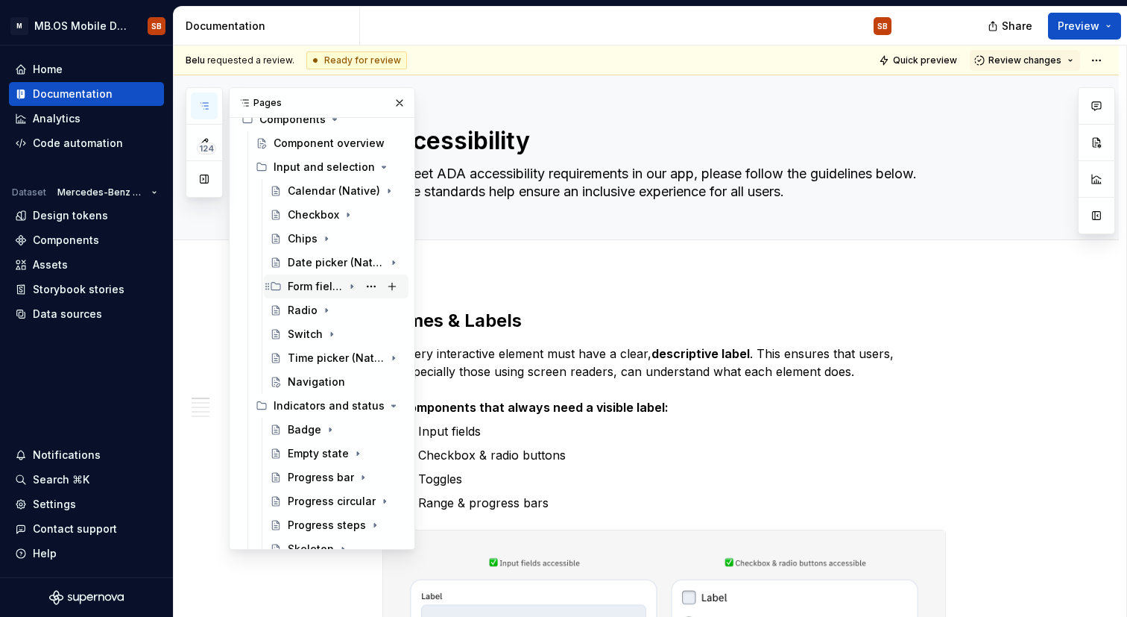
scroll to position [253, 0]
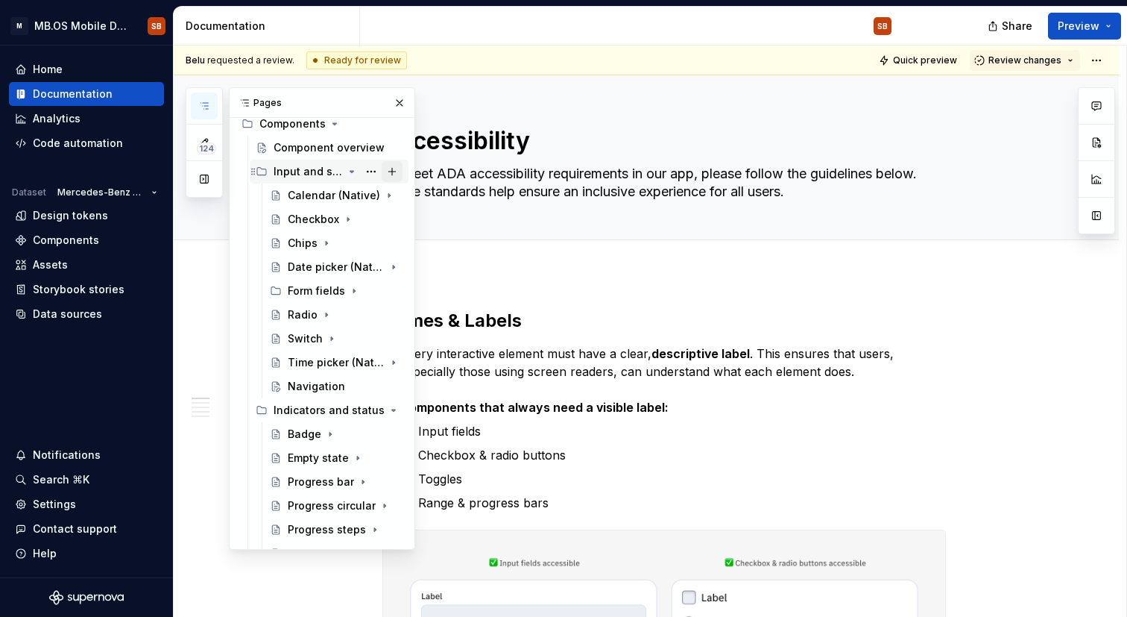
click at [394, 173] on button "Page tree" at bounding box center [392, 171] width 21 height 21
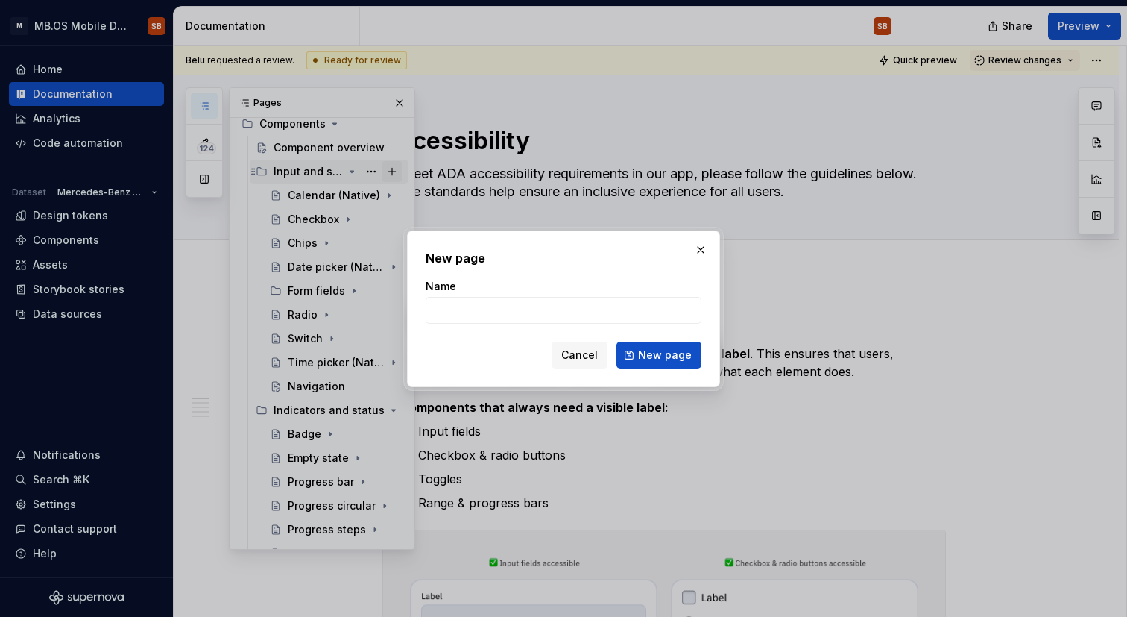
type textarea "*"
type input "Rating"
click at [658, 356] on span "New page" at bounding box center [665, 354] width 54 height 15
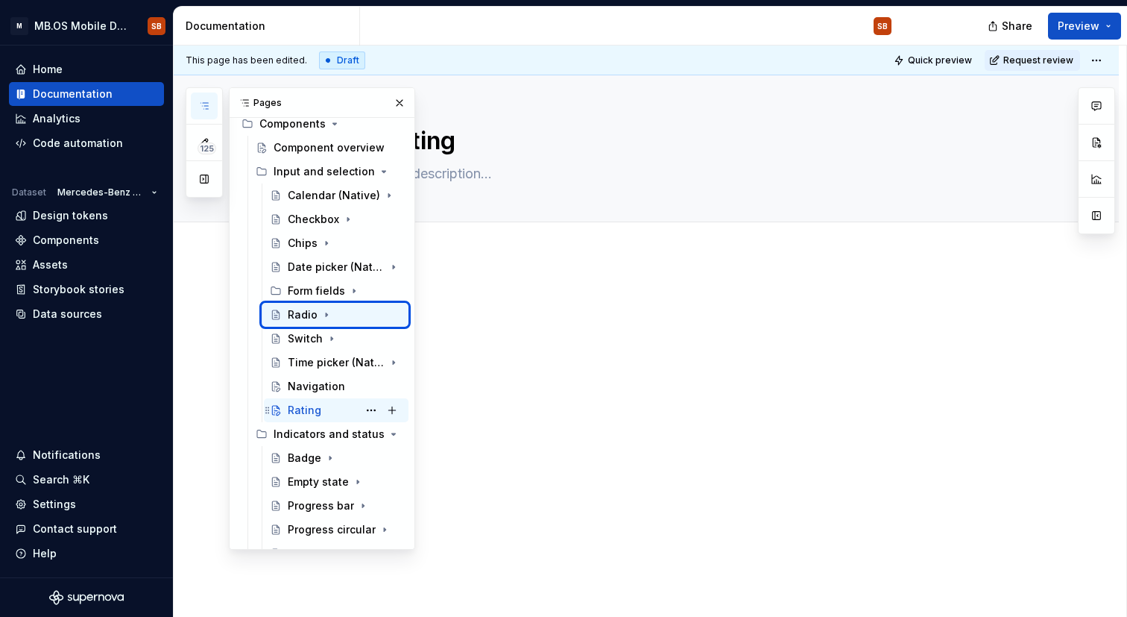
type textarea "*"
type textarea "Radio"
type textarea "A radio button should be used when the user has to choose only one of two or mo…"
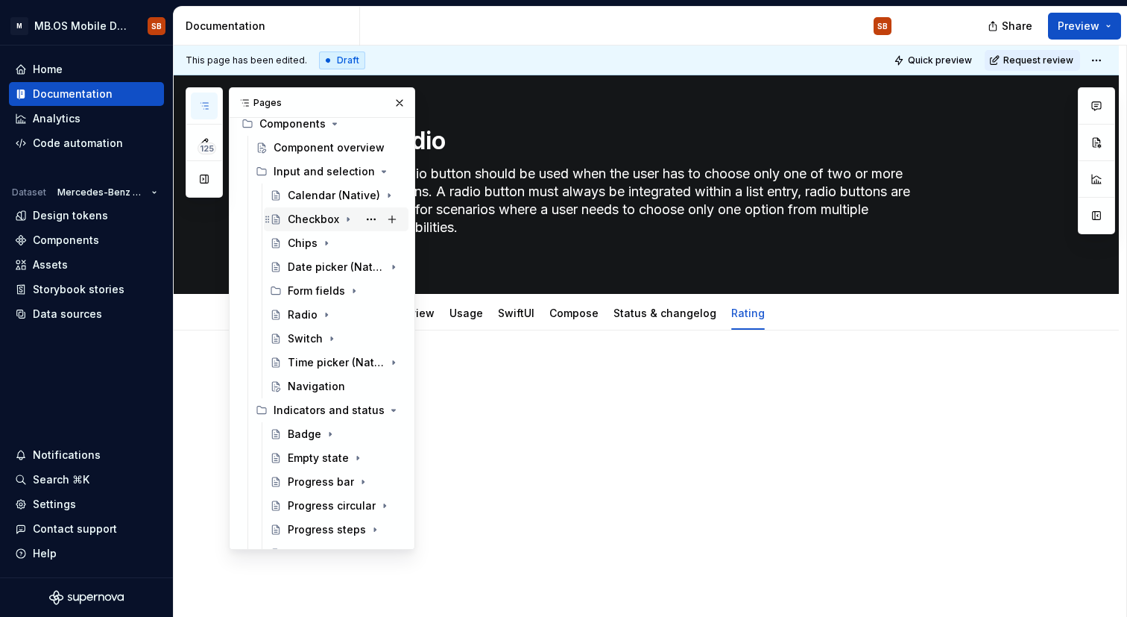
scroll to position [252, 0]
click at [327, 312] on icon "Page tree" at bounding box center [327, 316] width 12 height 12
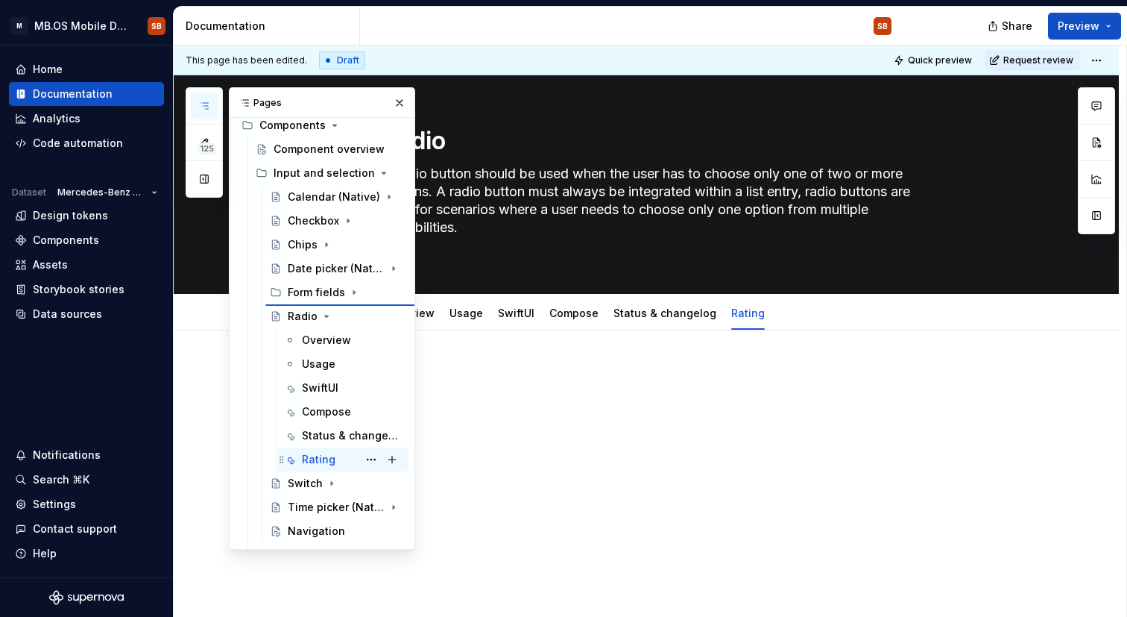
type textarea "*"
type textarea "Rating"
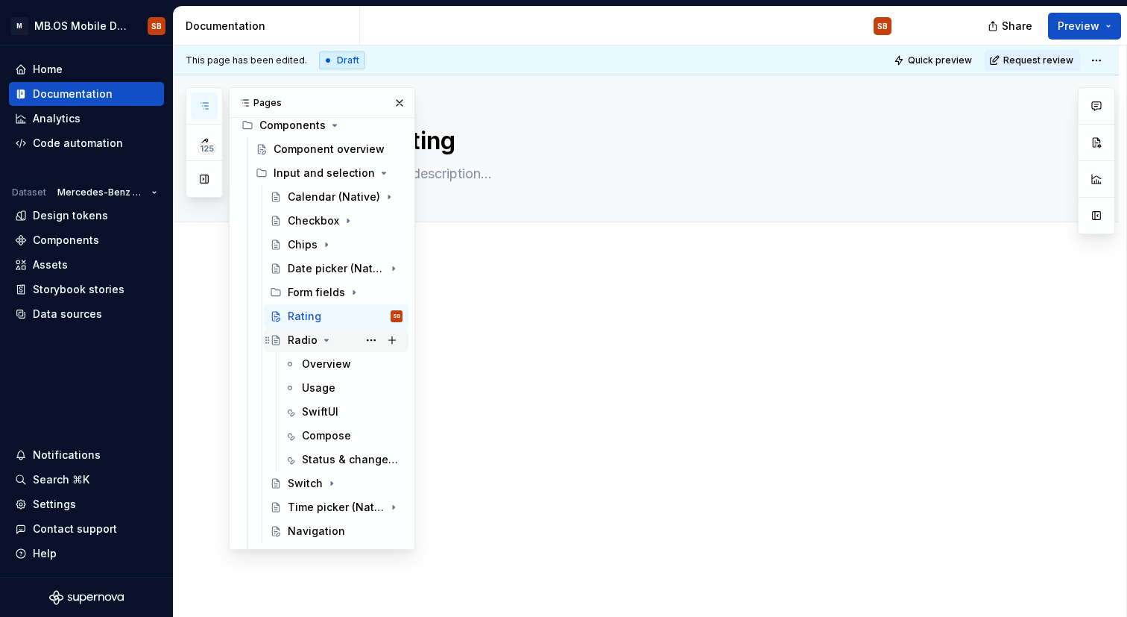
click at [324, 338] on icon "Page tree" at bounding box center [327, 340] width 12 height 12
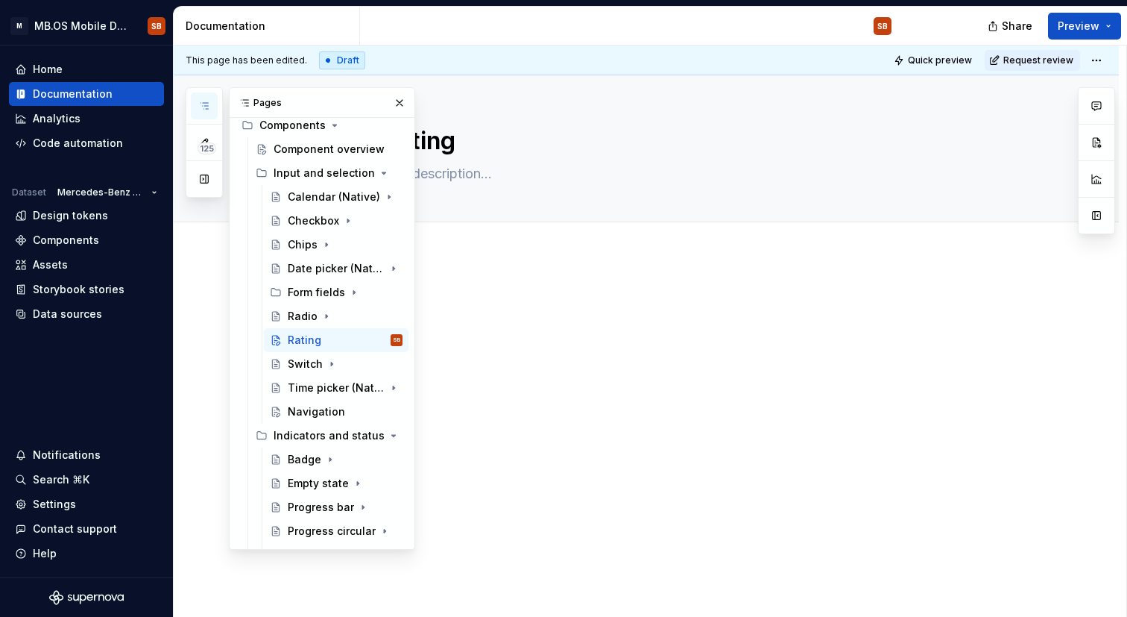
click at [649, 350] on div at bounding box center [664, 328] width 564 height 75
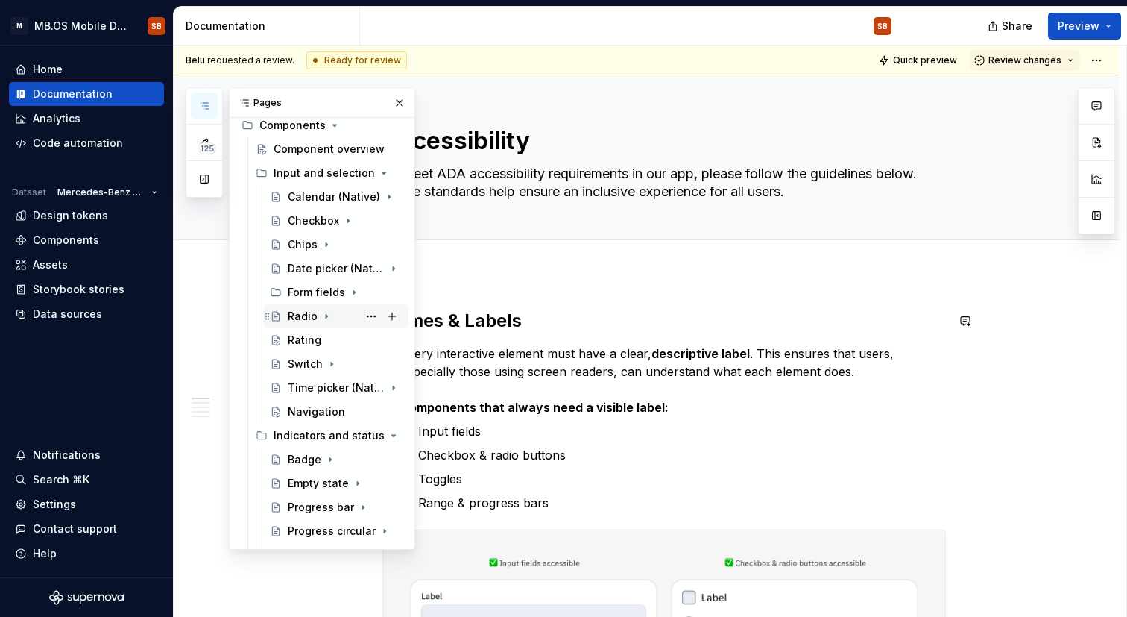
click at [305, 319] on div "Radio" at bounding box center [303, 316] width 30 height 15
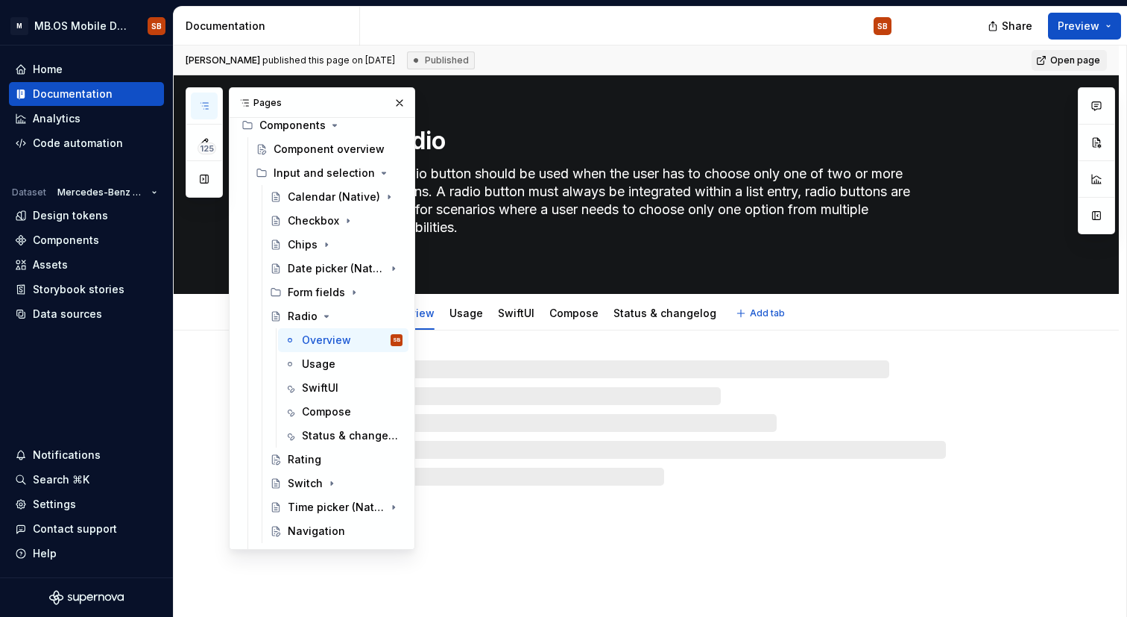
click at [576, 227] on textarea "A radio button should be used when the user has to choose only one of two or mo…" at bounding box center [661, 209] width 564 height 95
click at [402, 102] on button "button" at bounding box center [399, 102] width 21 height 21
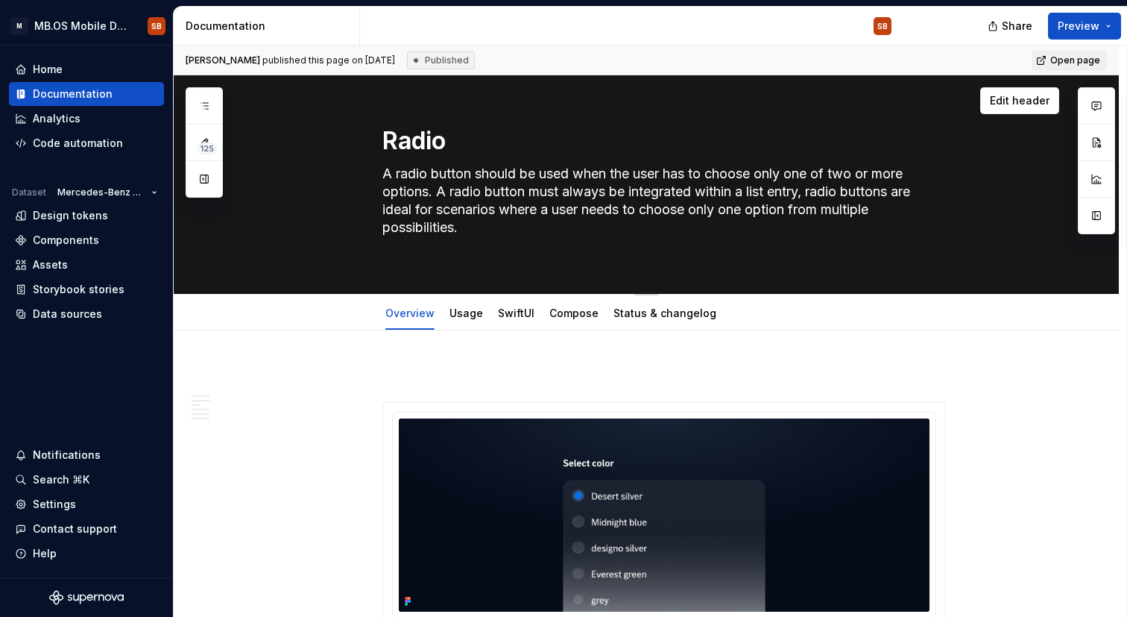
type textarea "*"
